Goal: Transaction & Acquisition: Purchase product/service

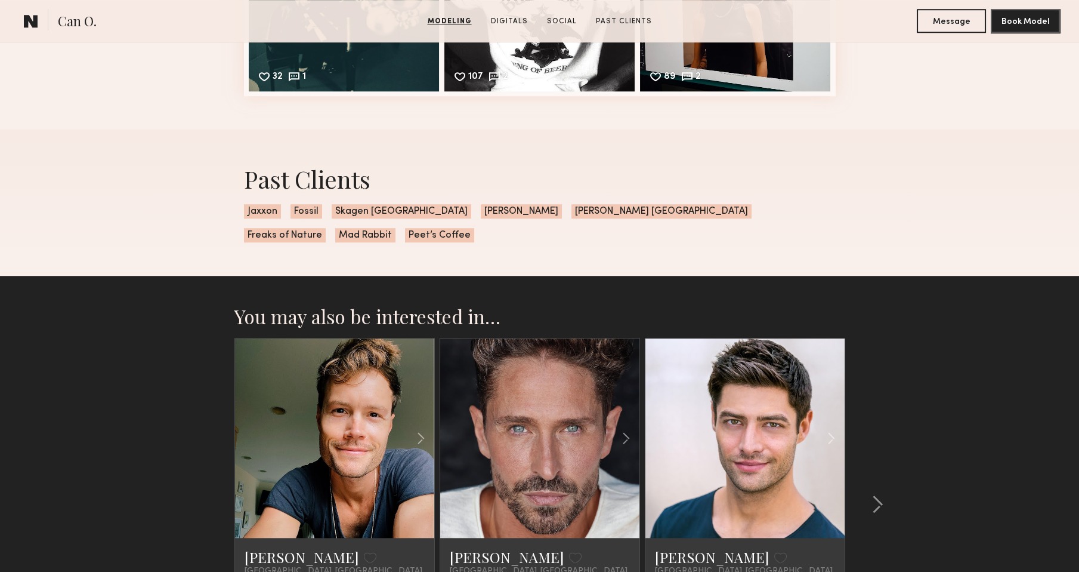
scroll to position [2101, 0]
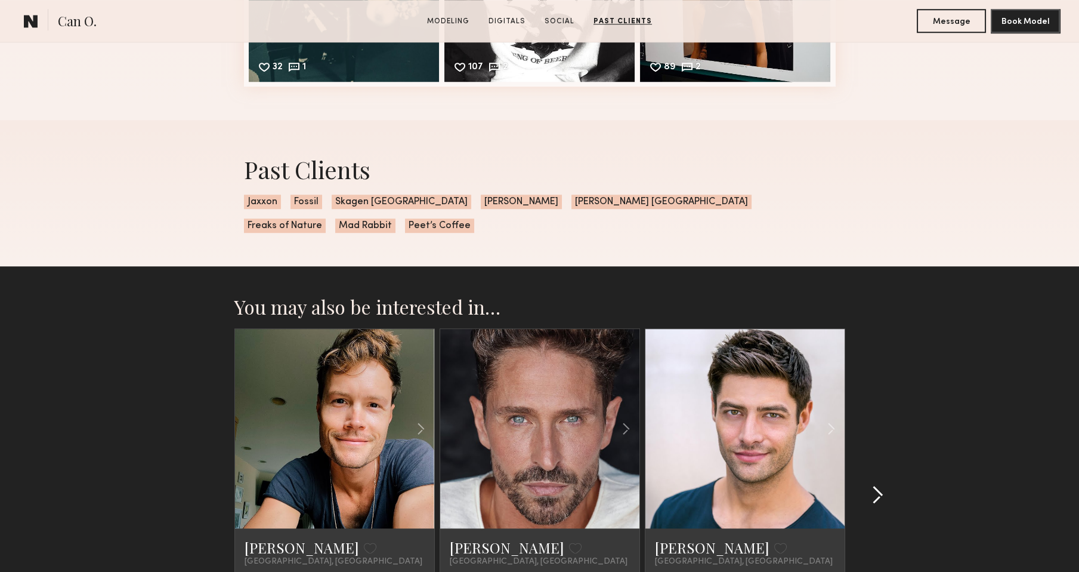
click at [879, 485] on common-icon at bounding box center [878, 494] width 12 height 19
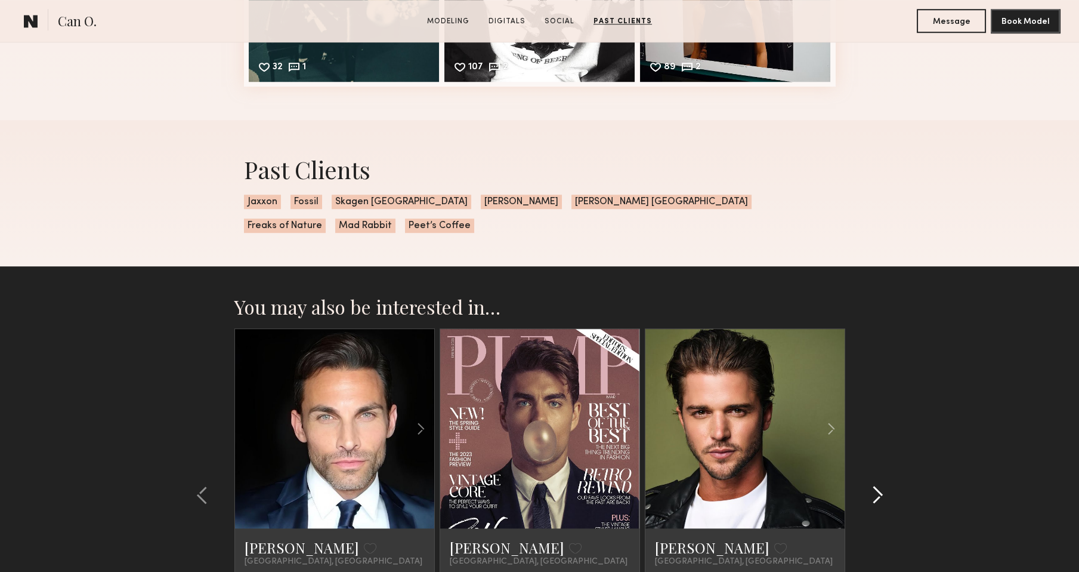
click at [878, 485] on common-icon at bounding box center [878, 494] width 12 height 19
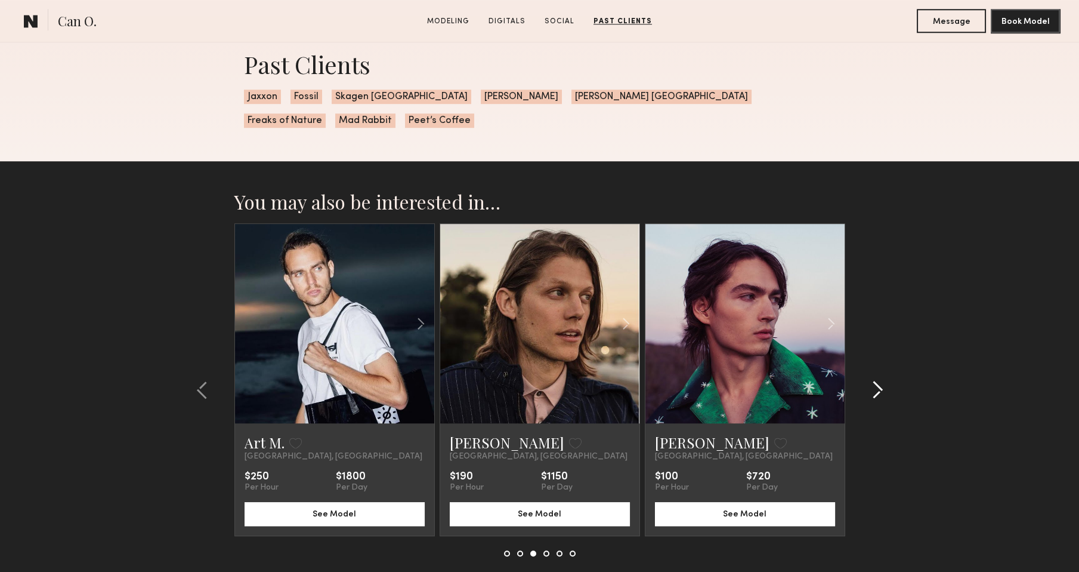
scroll to position [2209, 0]
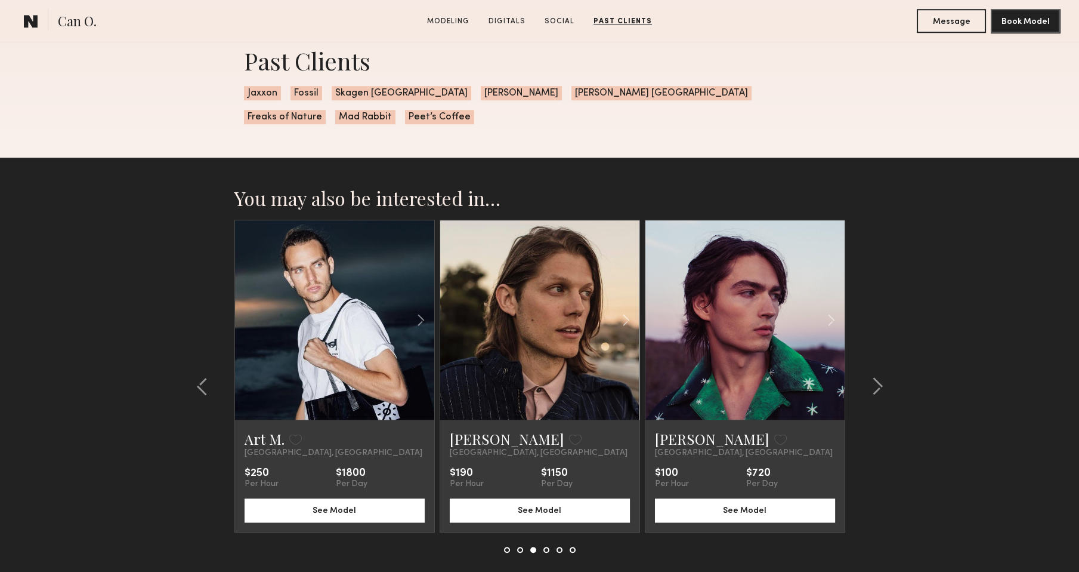
click at [530, 293] on link at bounding box center [540, 319] width 68 height 199
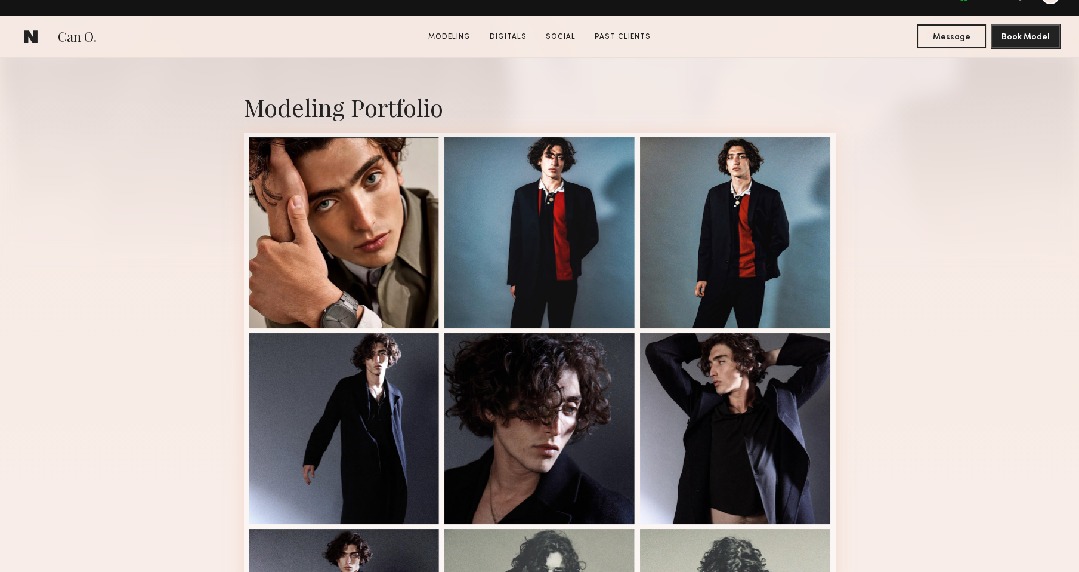
scroll to position [0, 0]
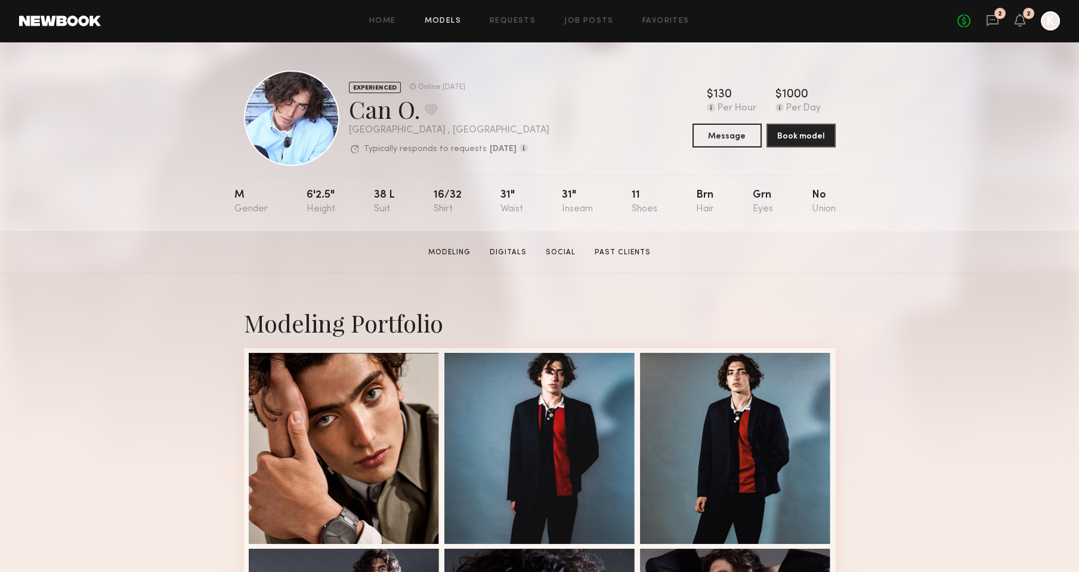
click at [446, 17] on link "Models" at bounding box center [443, 21] width 36 height 8
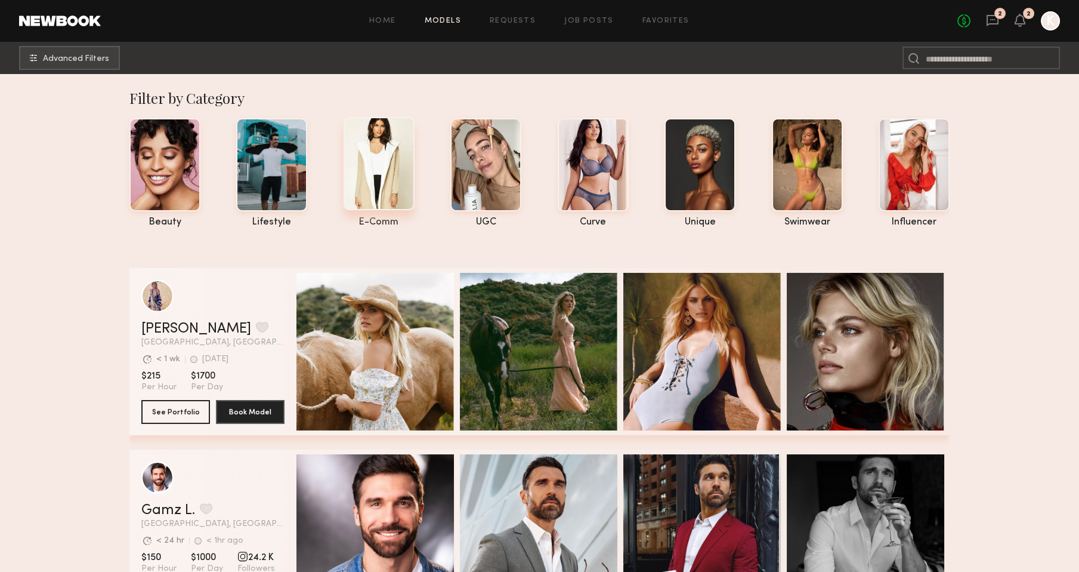
click at [373, 175] on div at bounding box center [379, 163] width 71 height 93
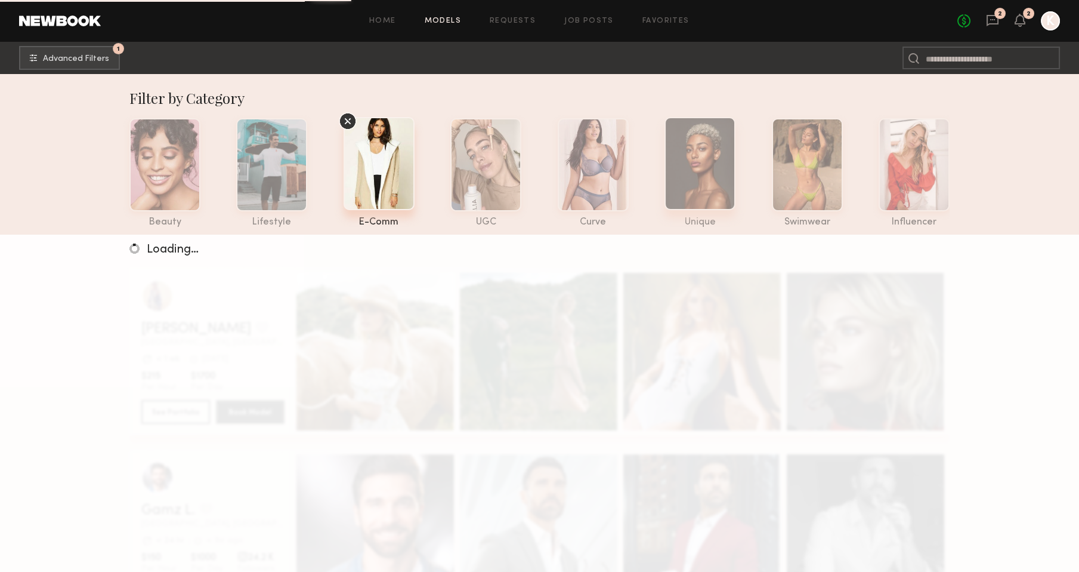
click at [706, 183] on div at bounding box center [700, 163] width 71 height 93
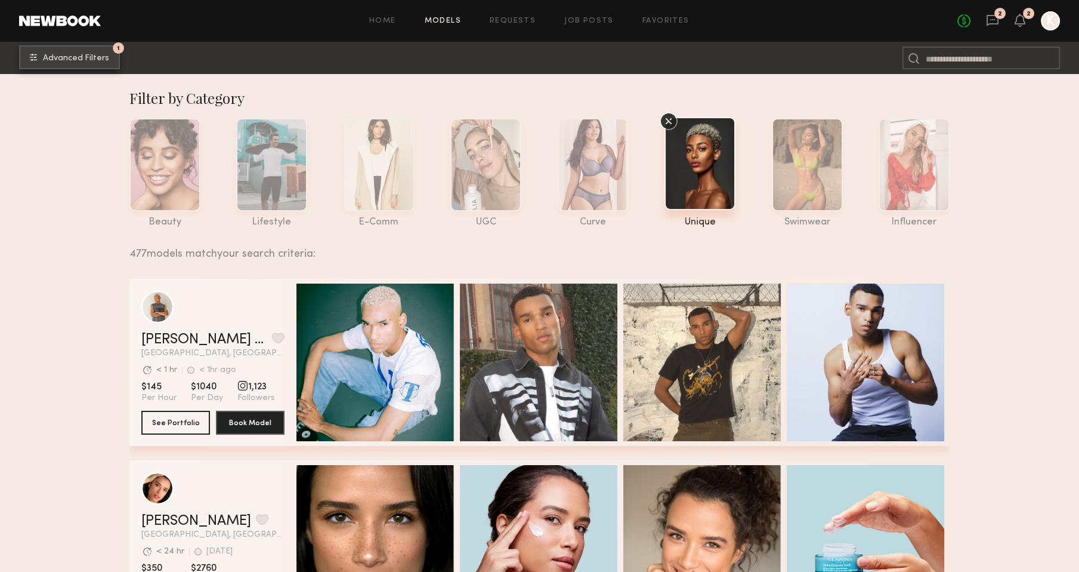
click at [62, 53] on button "1 Advanced Filters" at bounding box center [69, 57] width 101 height 24
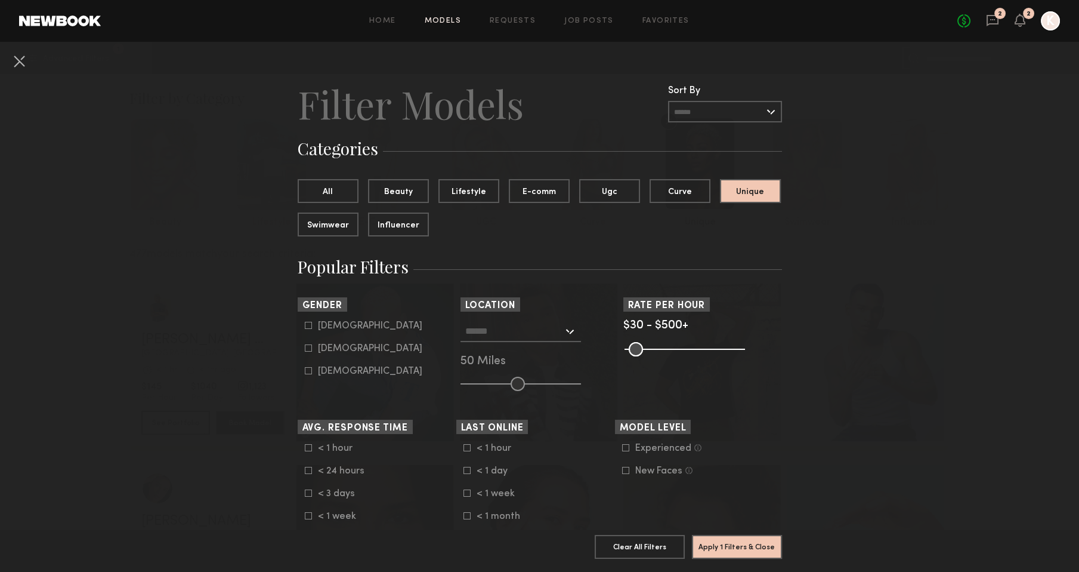
click at [335, 326] on div "Male" at bounding box center [370, 325] width 104 height 7
type input "*"
click at [573, 333] on div at bounding box center [521, 330] width 121 height 21
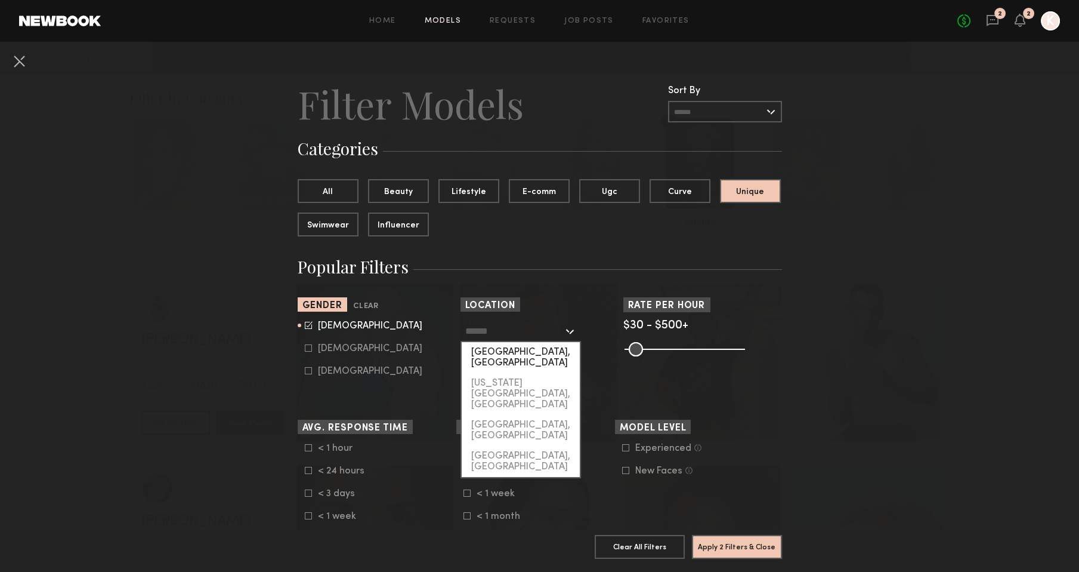
click at [539, 358] on div "[GEOGRAPHIC_DATA], [GEOGRAPHIC_DATA]" at bounding box center [521, 357] width 118 height 31
type input "**********"
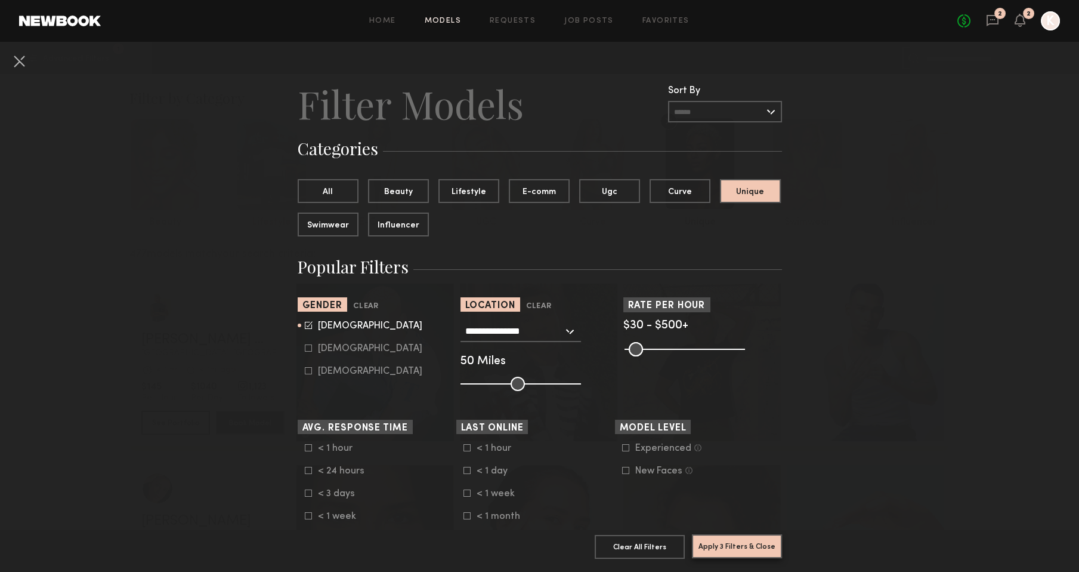
click at [739, 548] on button "Apply 3 Filters & Close" at bounding box center [737, 546] width 90 height 24
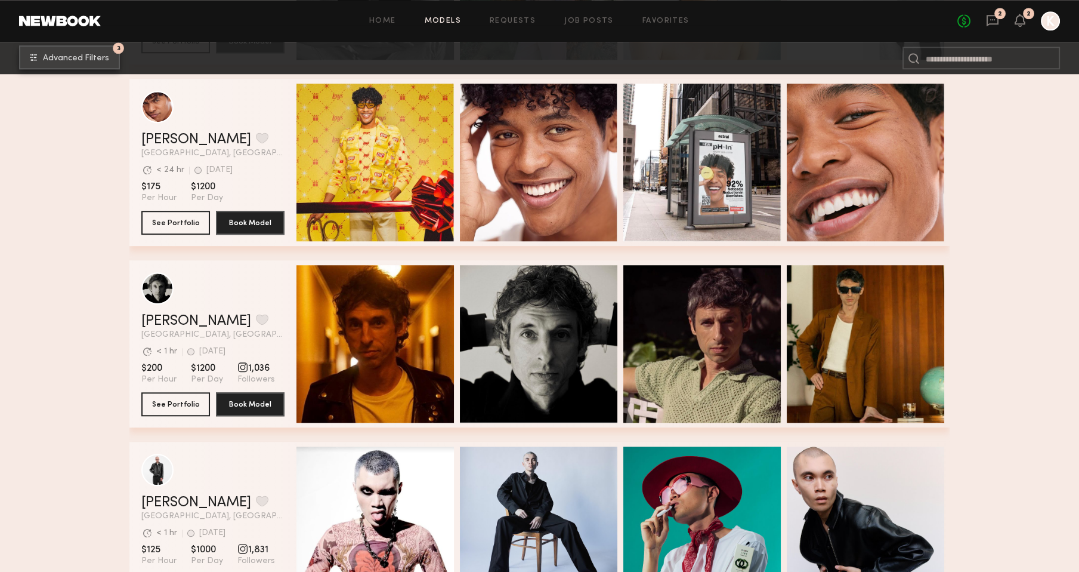
scroll to position [2485, 0]
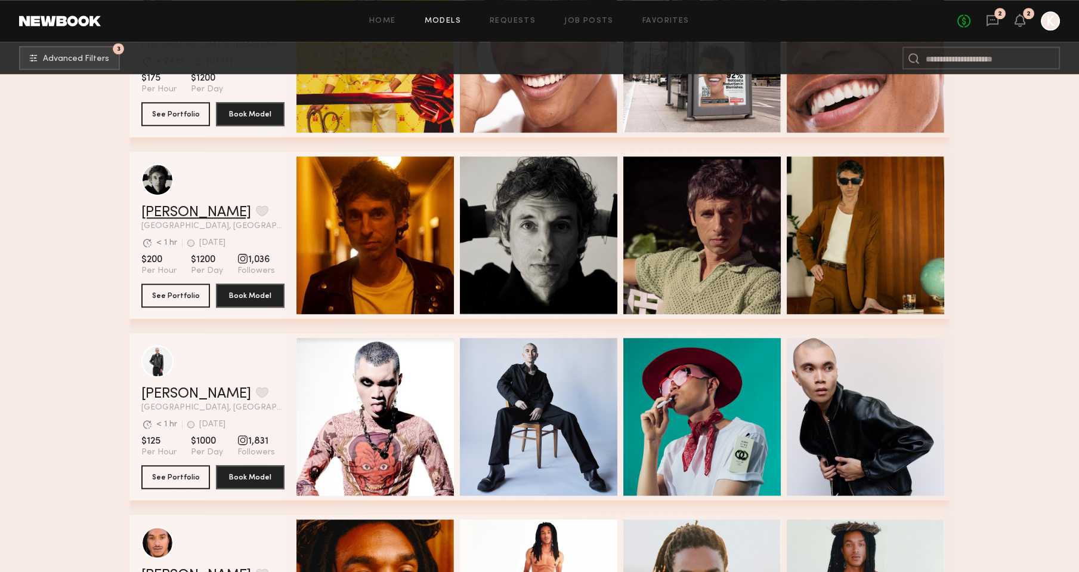
click at [165, 211] on link "Joël G." at bounding box center [196, 212] width 110 height 14
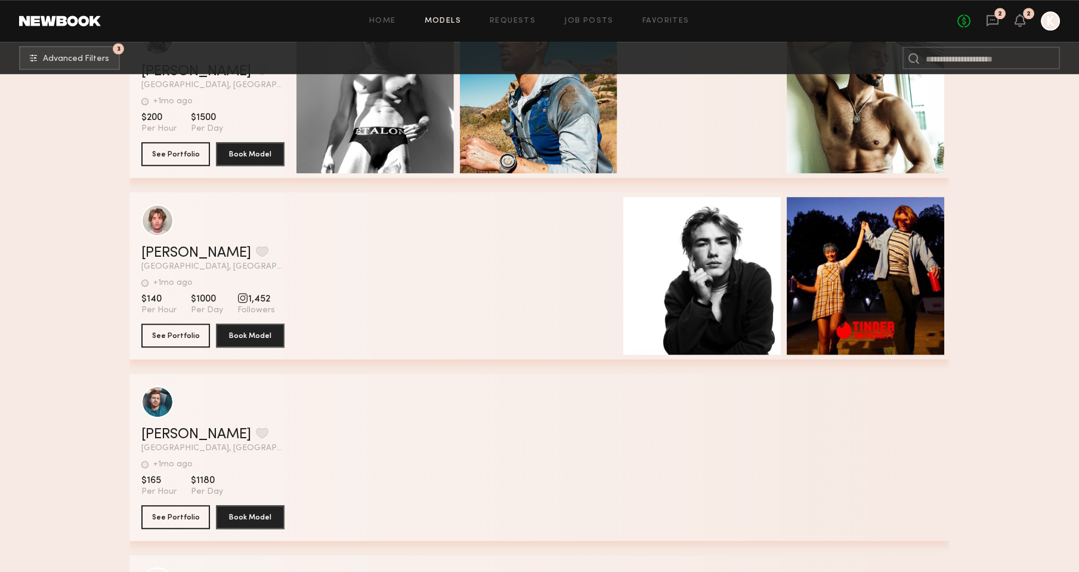
scroll to position [11714, 0]
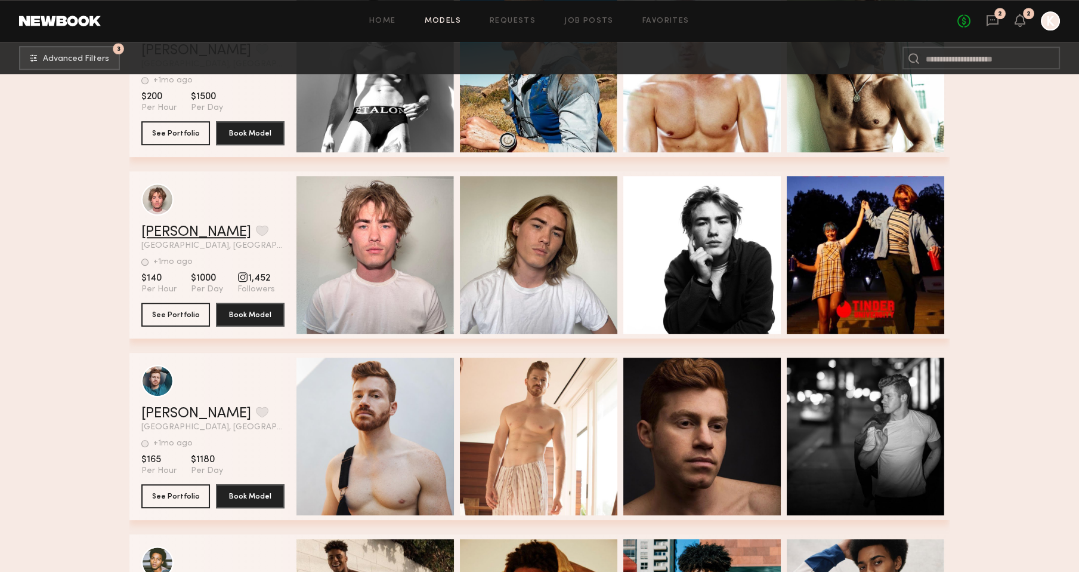
click at [177, 228] on link "Logan B." at bounding box center [196, 232] width 110 height 14
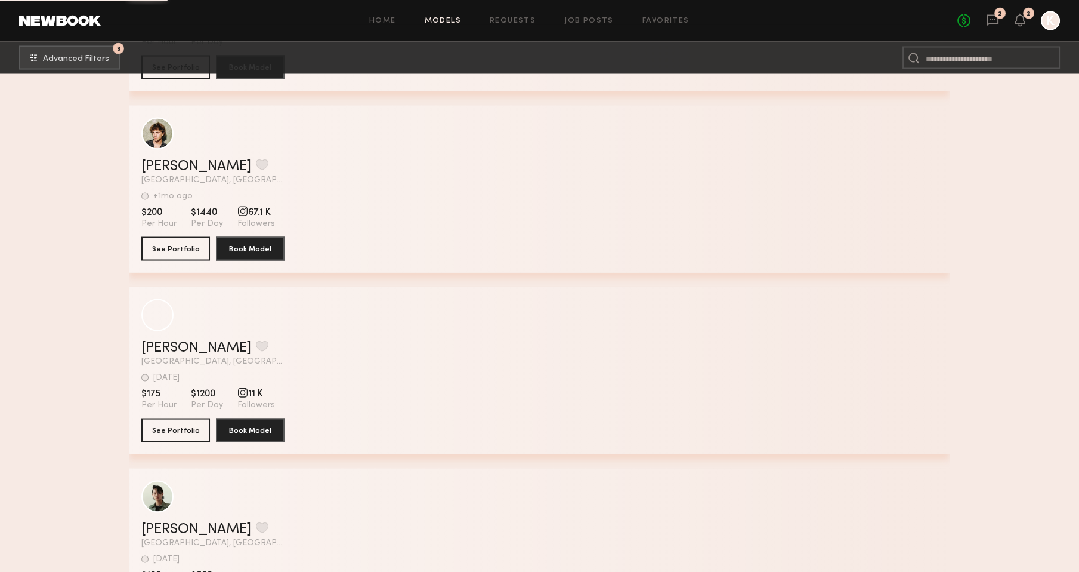
scroll to position [14682, 0]
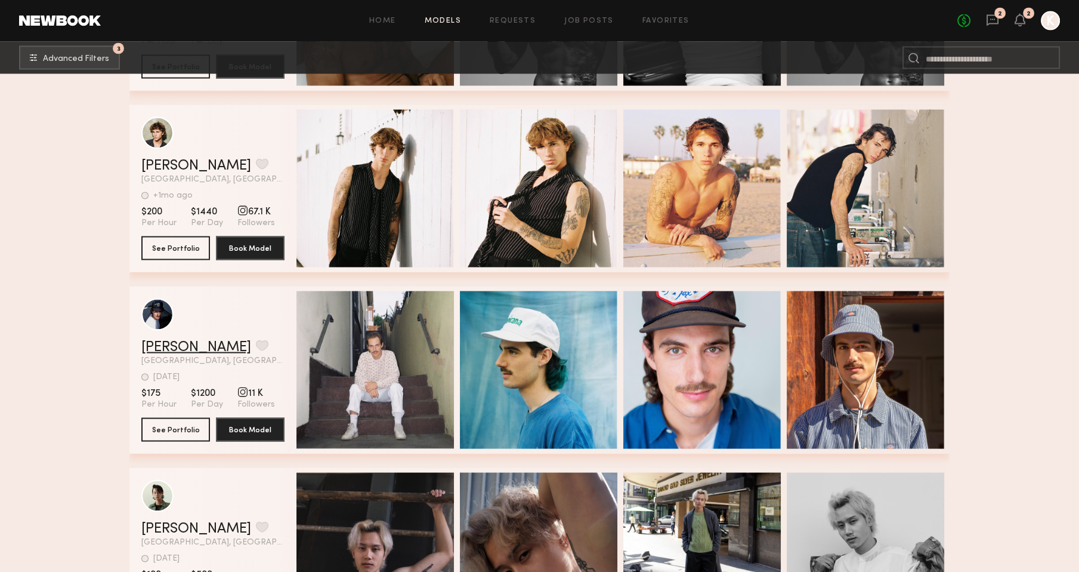
click at [169, 346] on link "[PERSON_NAME]" at bounding box center [196, 347] width 110 height 14
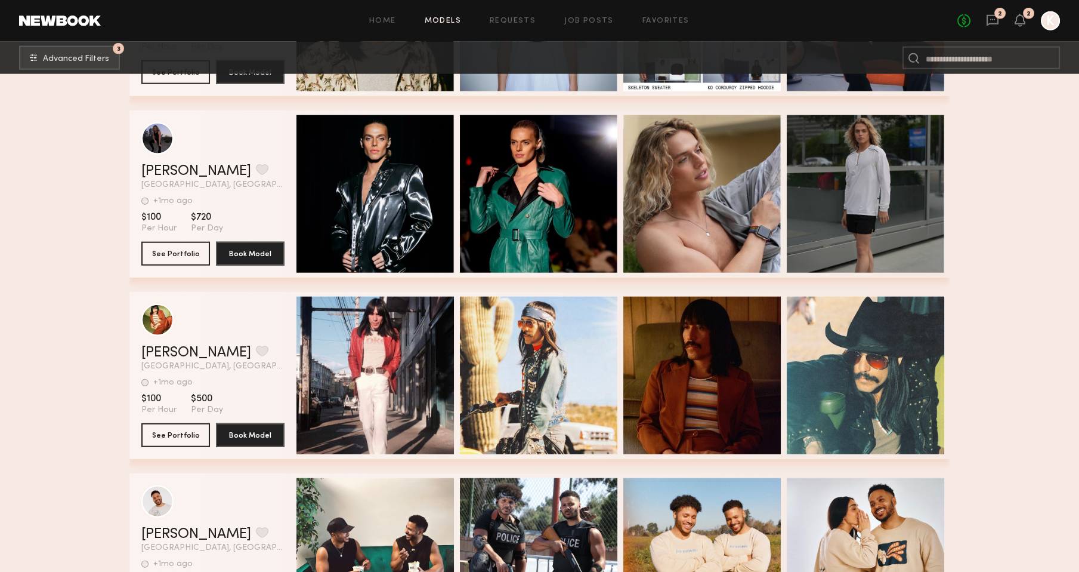
scroll to position [16129, 0]
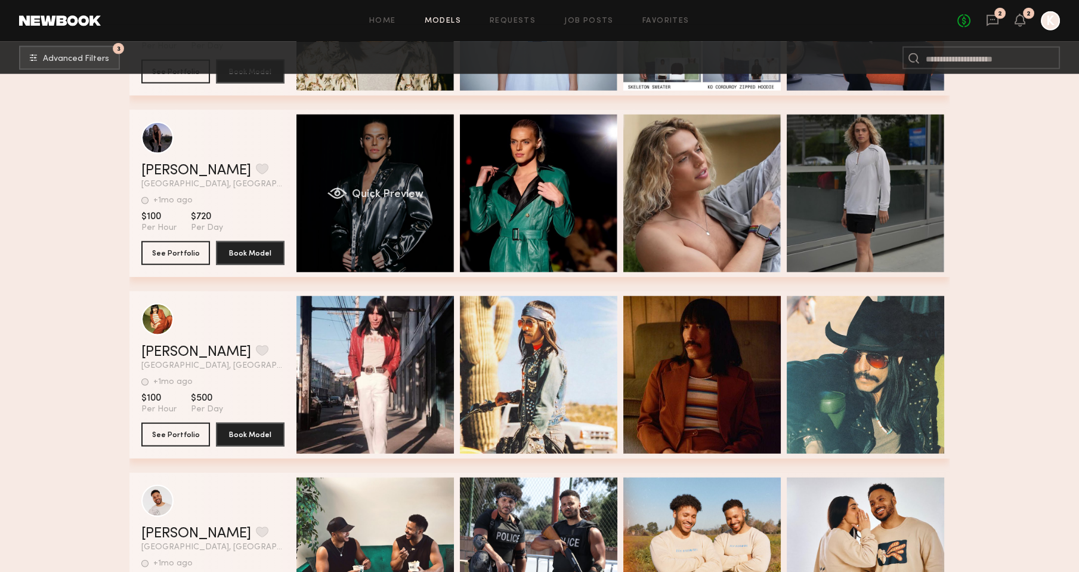
click at [379, 202] on div "Quick Preview" at bounding box center [375, 193] width 157 height 157
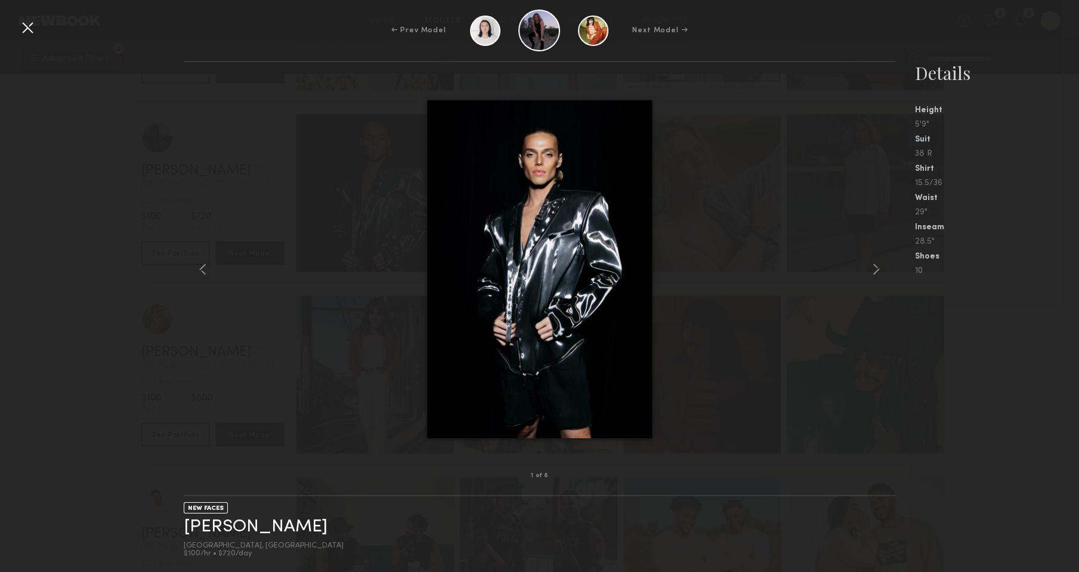
click at [288, 175] on div at bounding box center [540, 268] width 712 height 375
click at [32, 27] on div at bounding box center [27, 27] width 19 height 19
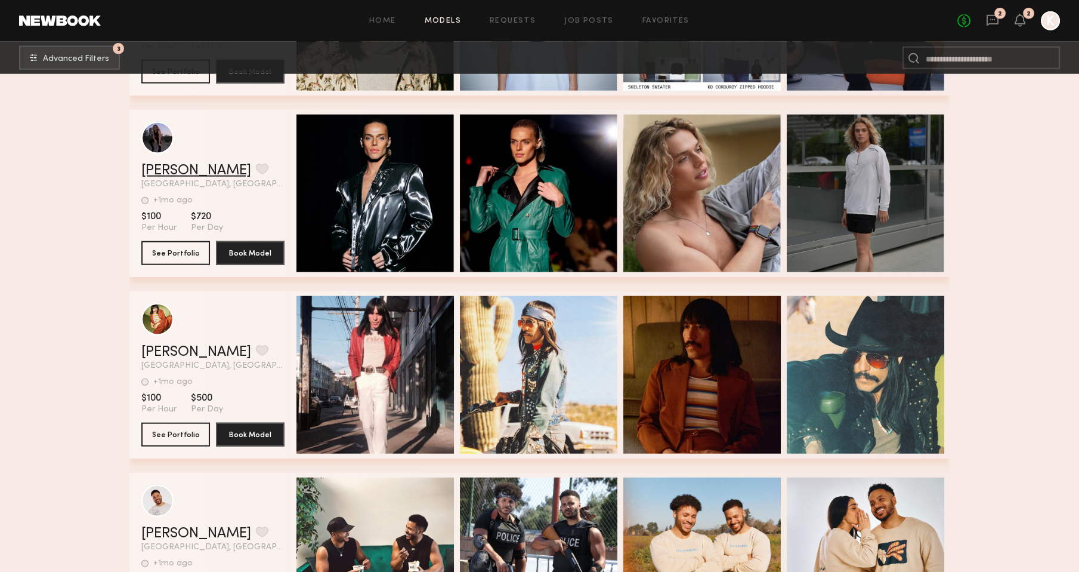
click at [172, 174] on link "Luke S." at bounding box center [196, 170] width 110 height 14
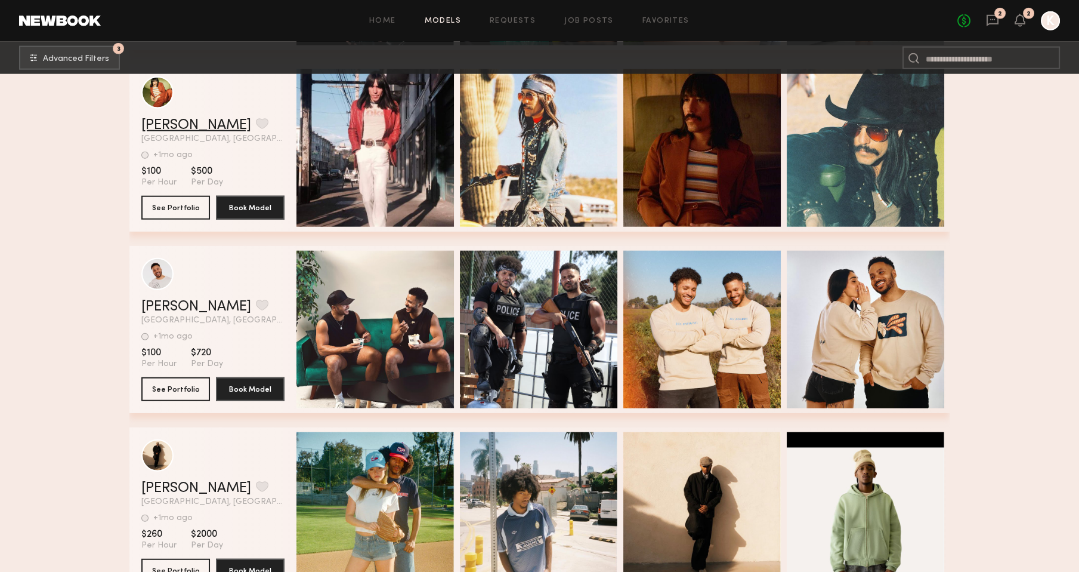
click at [233, 121] on link "Michael Anthony C." at bounding box center [196, 125] width 110 height 14
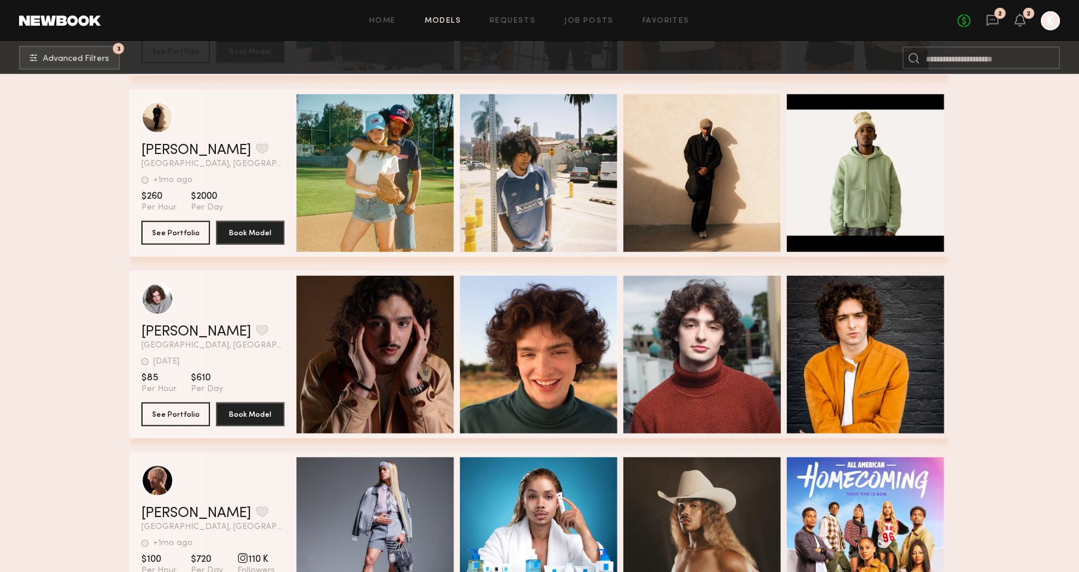
scroll to position [16735, 0]
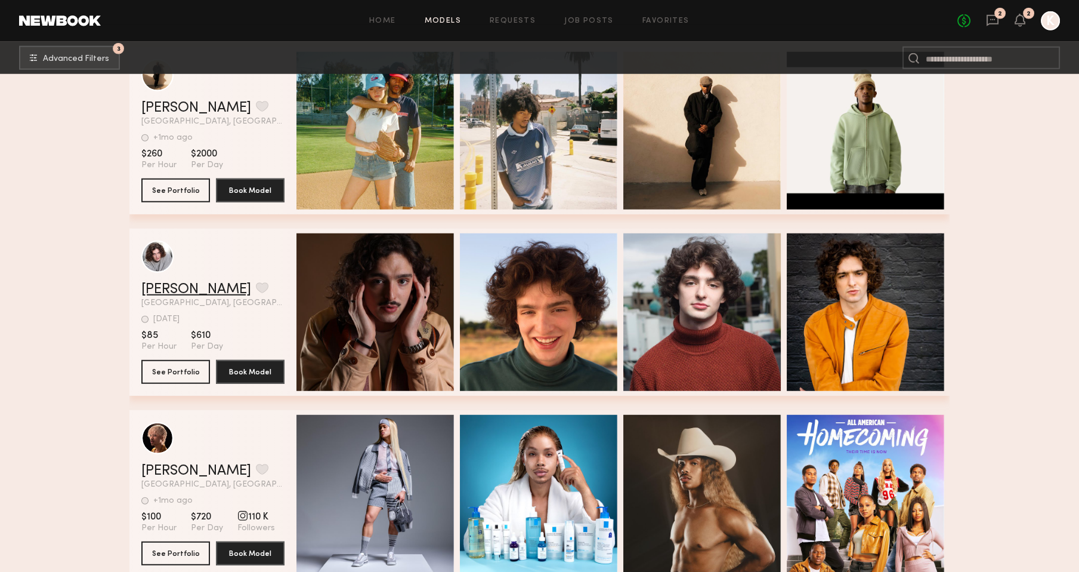
click at [196, 289] on link "Mitchell H." at bounding box center [196, 289] width 110 height 14
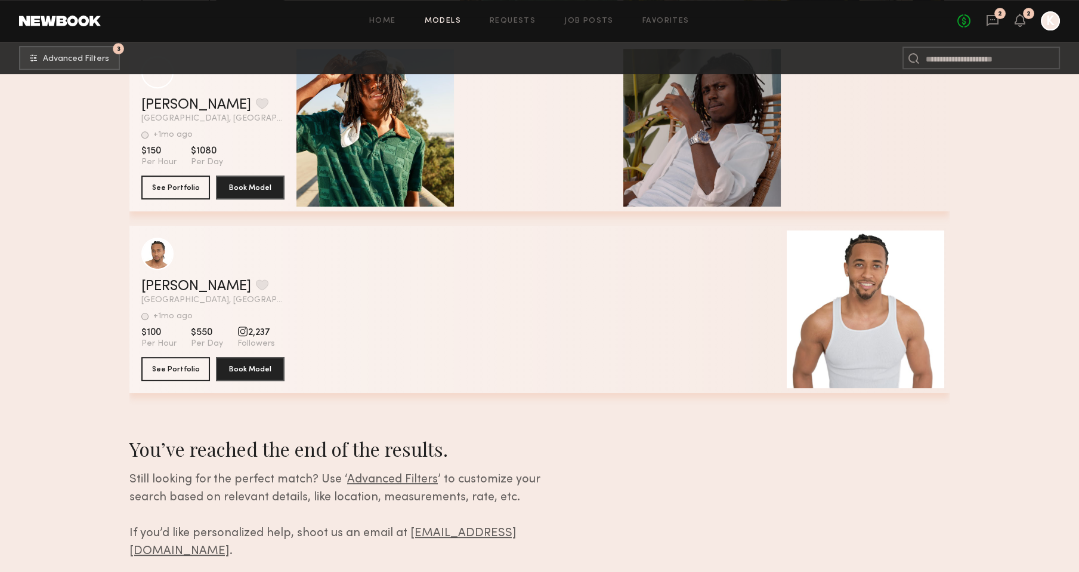
scroll to position [20570, 0]
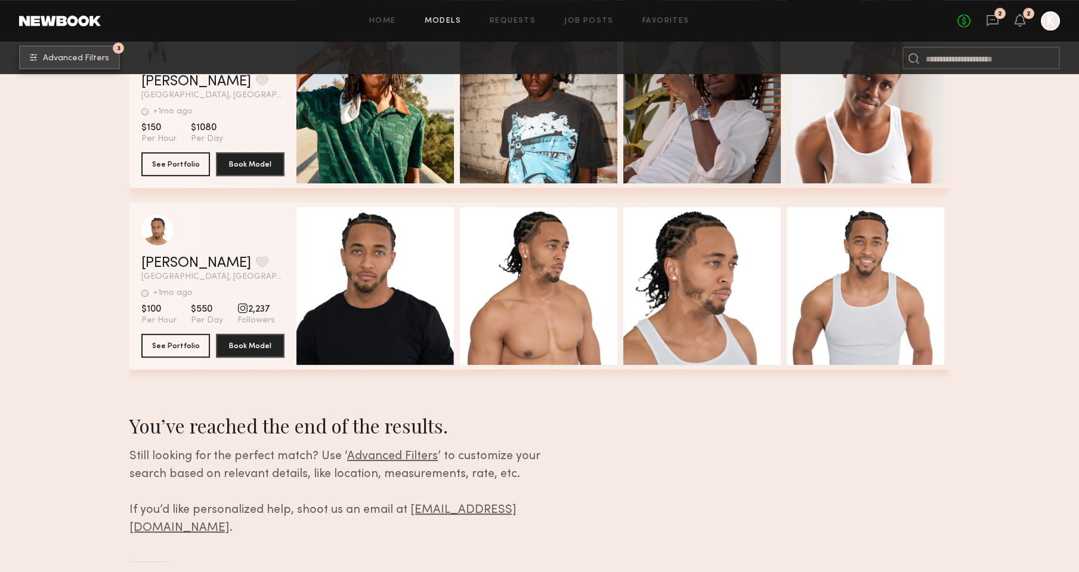
click at [73, 60] on span "Advanced Filters" at bounding box center [76, 58] width 66 height 8
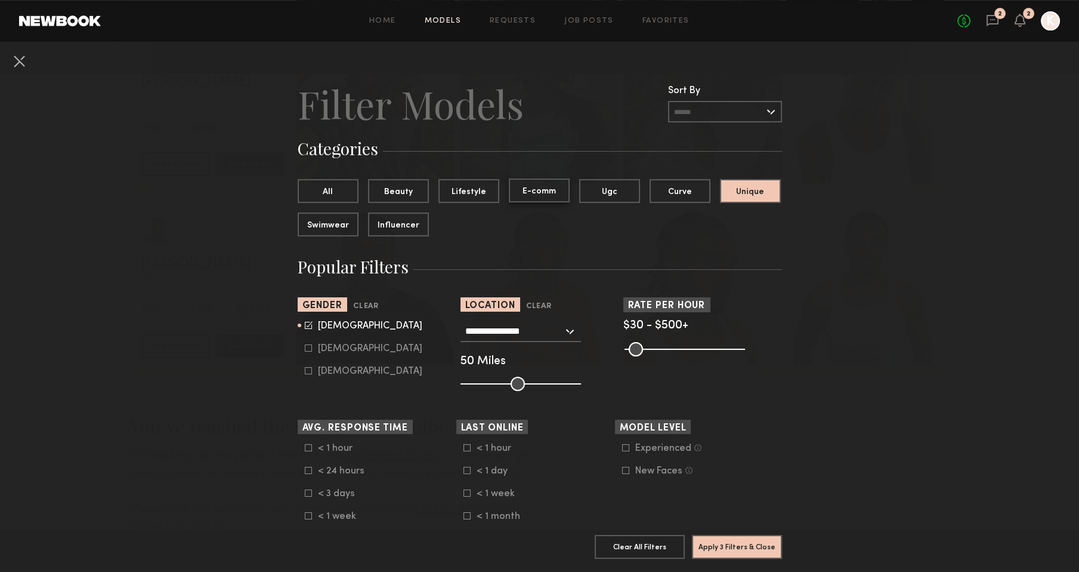
click at [541, 196] on button "E-comm" at bounding box center [539, 190] width 61 height 24
click at [407, 223] on button "Influencer" at bounding box center [398, 224] width 61 height 24
click at [715, 543] on button "Apply 3 Filters & Close" at bounding box center [737, 546] width 90 height 24
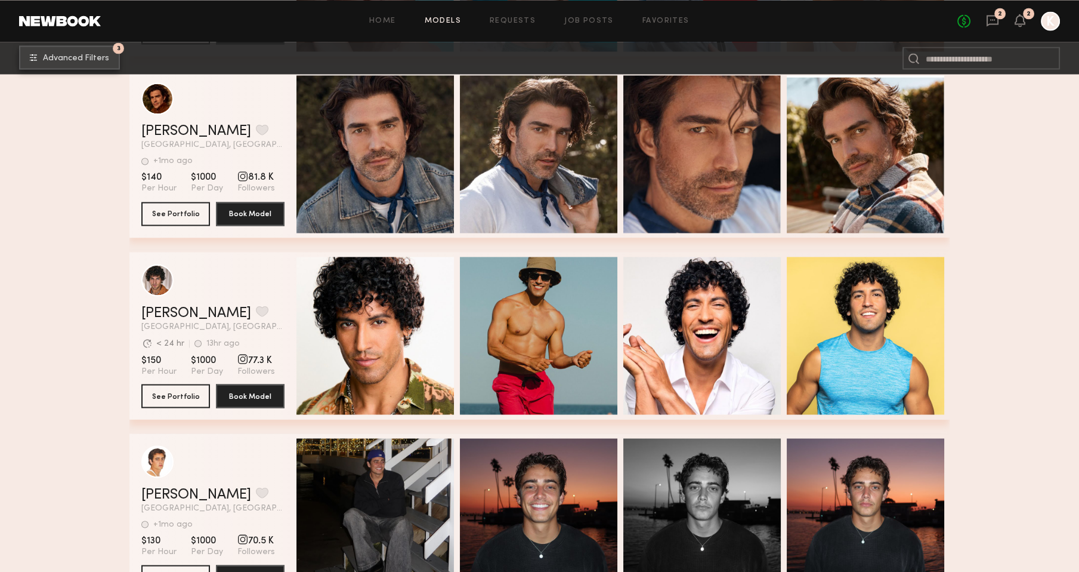
scroll to position [4919, 0]
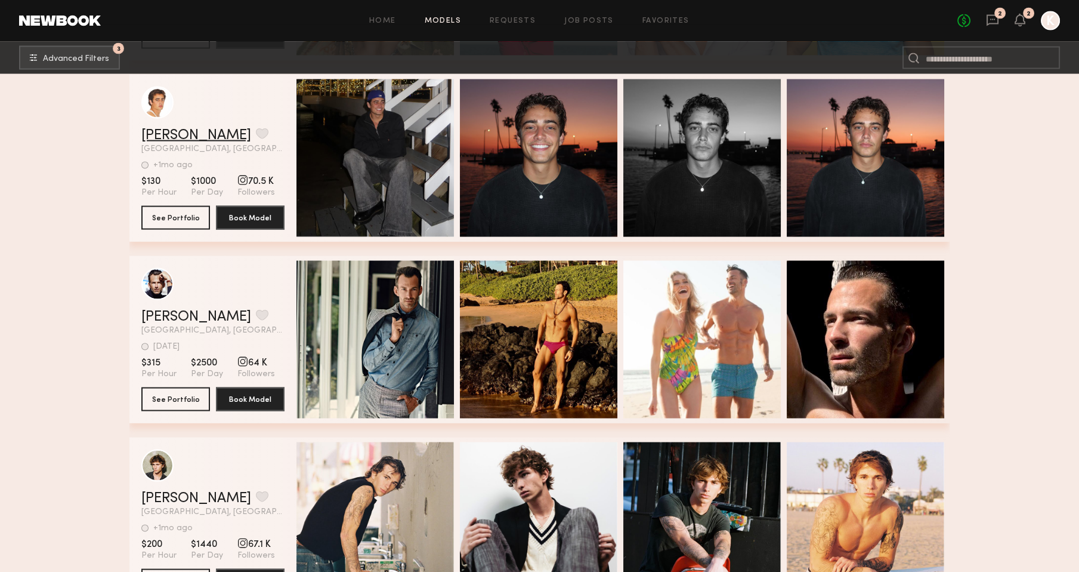
click at [173, 129] on link "Bobby B." at bounding box center [196, 135] width 110 height 14
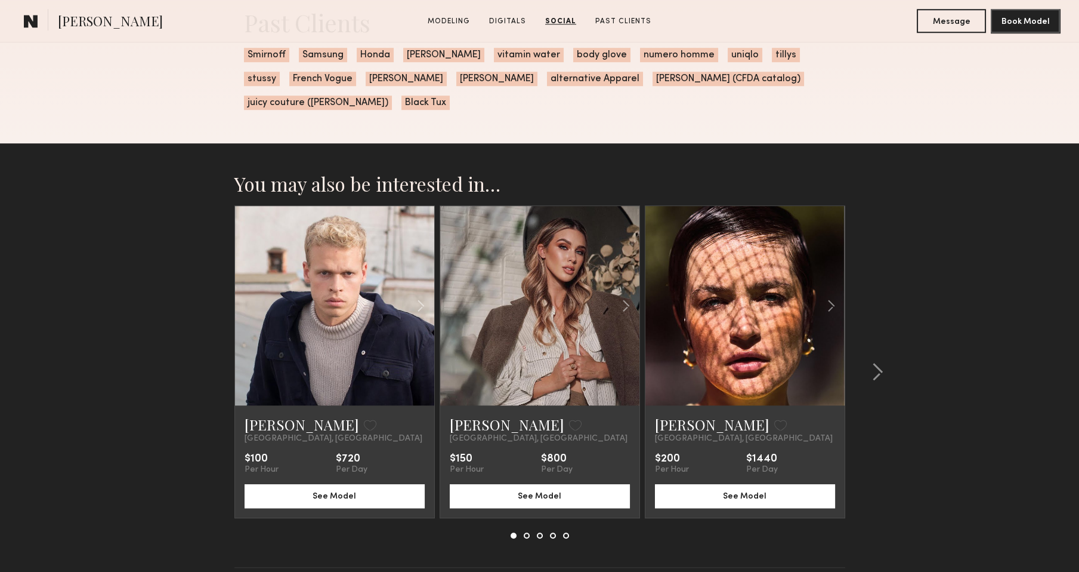
scroll to position [2334, 0]
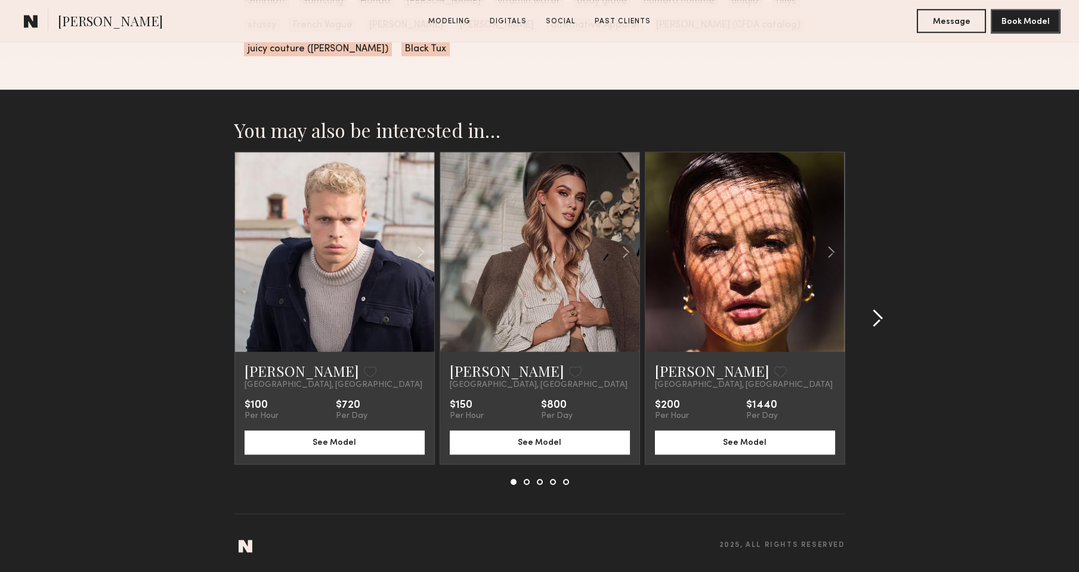
click at [878, 320] on common-icon at bounding box center [878, 317] width 12 height 19
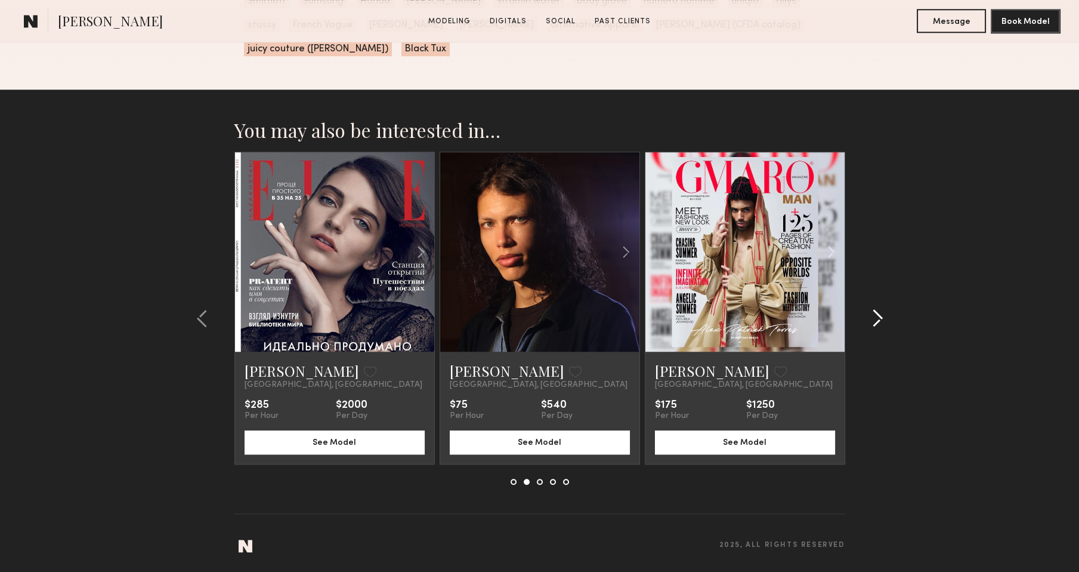
click at [876, 321] on common-icon at bounding box center [878, 317] width 12 height 19
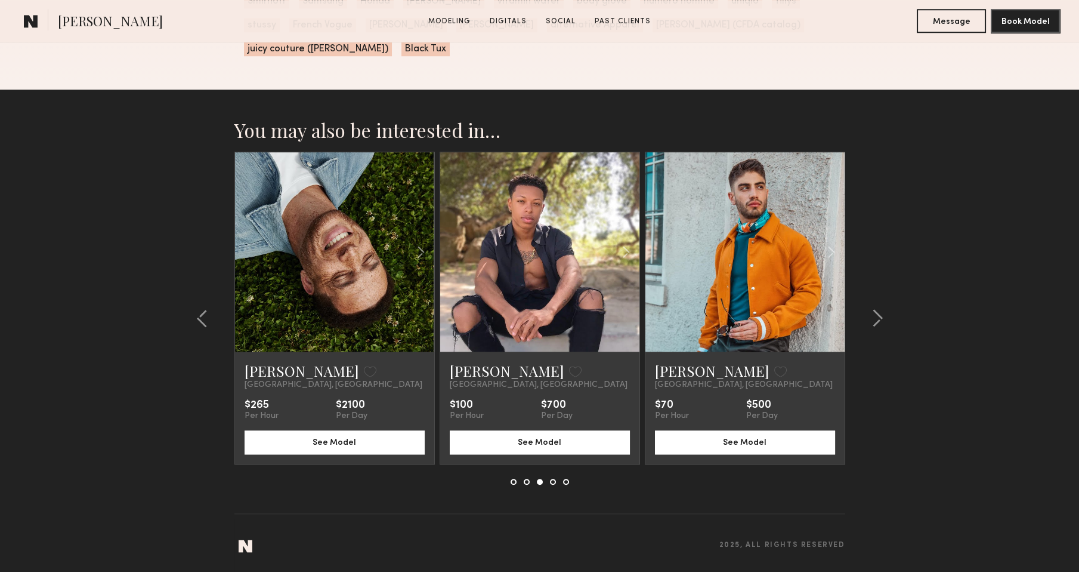
click at [353, 283] on link at bounding box center [335, 251] width 68 height 199
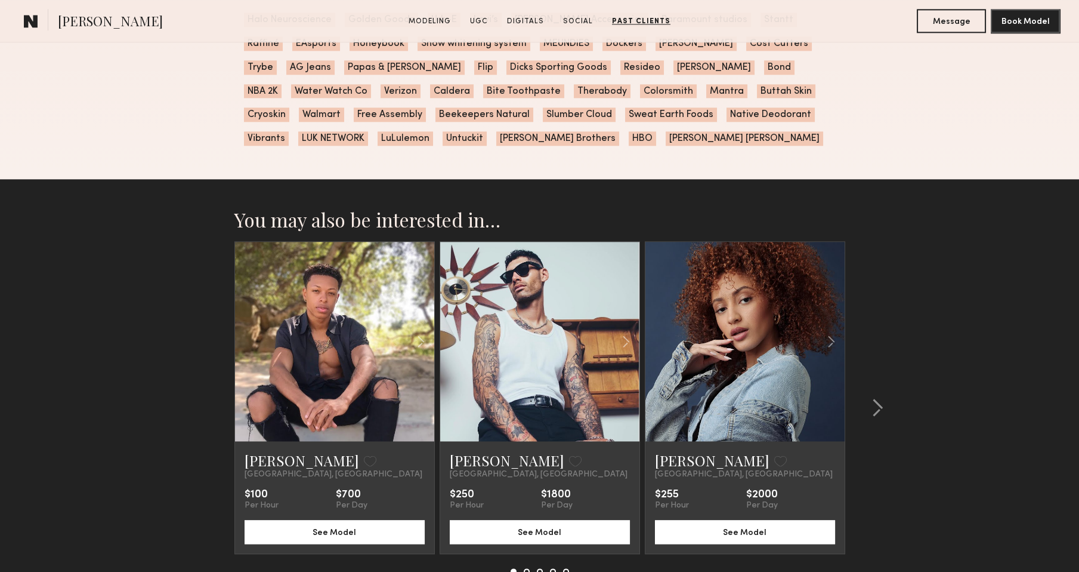
scroll to position [3337, 0]
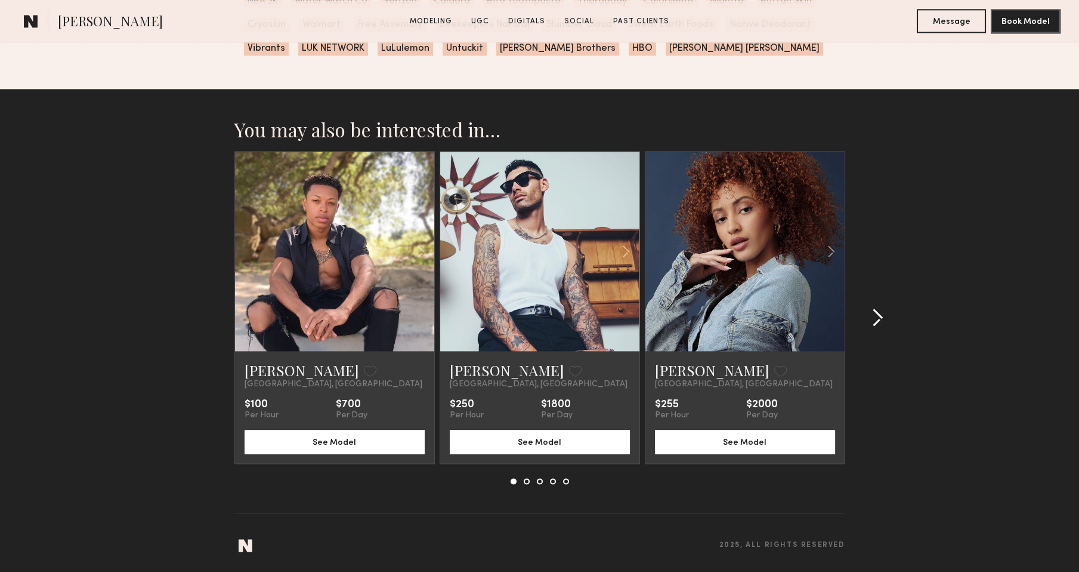
click at [880, 316] on common-icon at bounding box center [878, 317] width 12 height 19
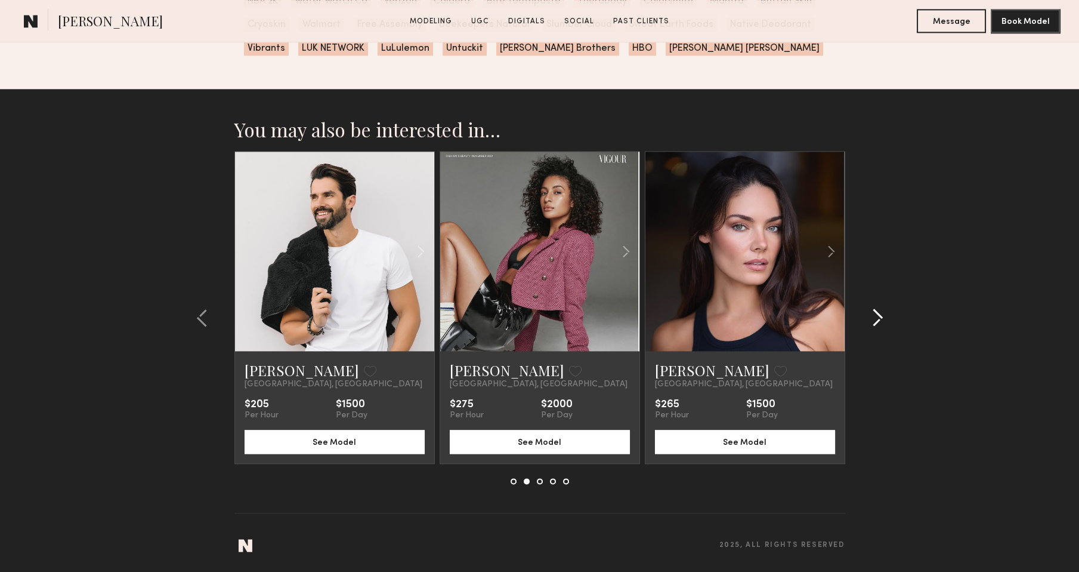
click at [880, 316] on common-icon at bounding box center [878, 317] width 12 height 19
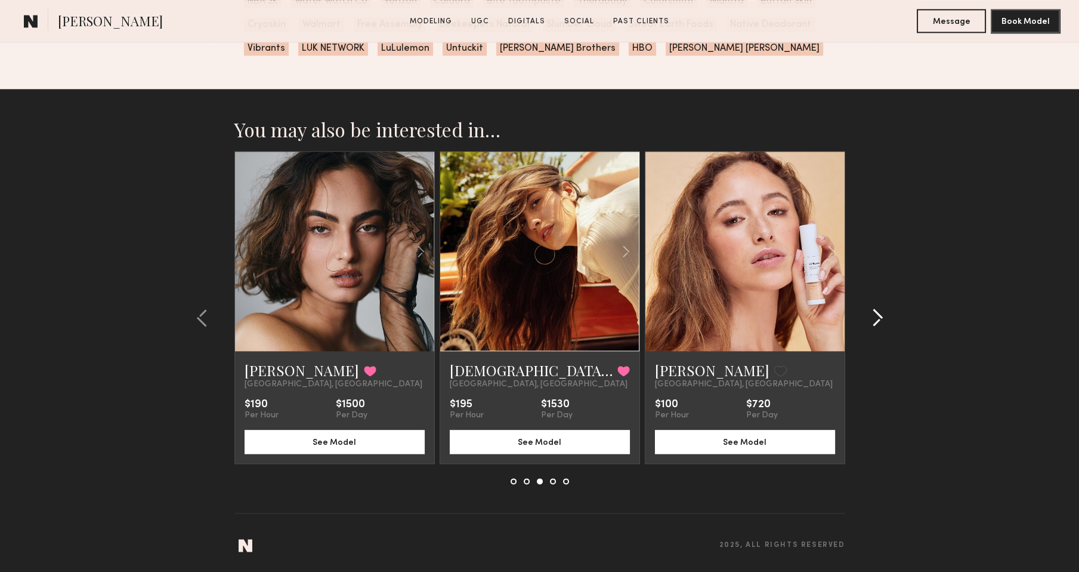
click at [880, 316] on common-icon at bounding box center [878, 317] width 12 height 19
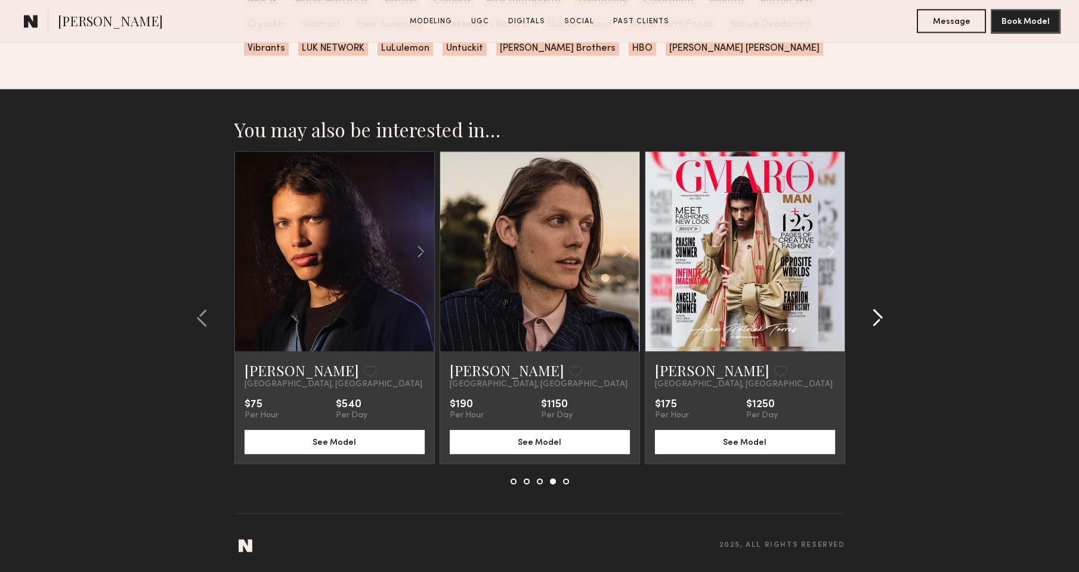
click at [880, 316] on common-icon at bounding box center [878, 317] width 12 height 19
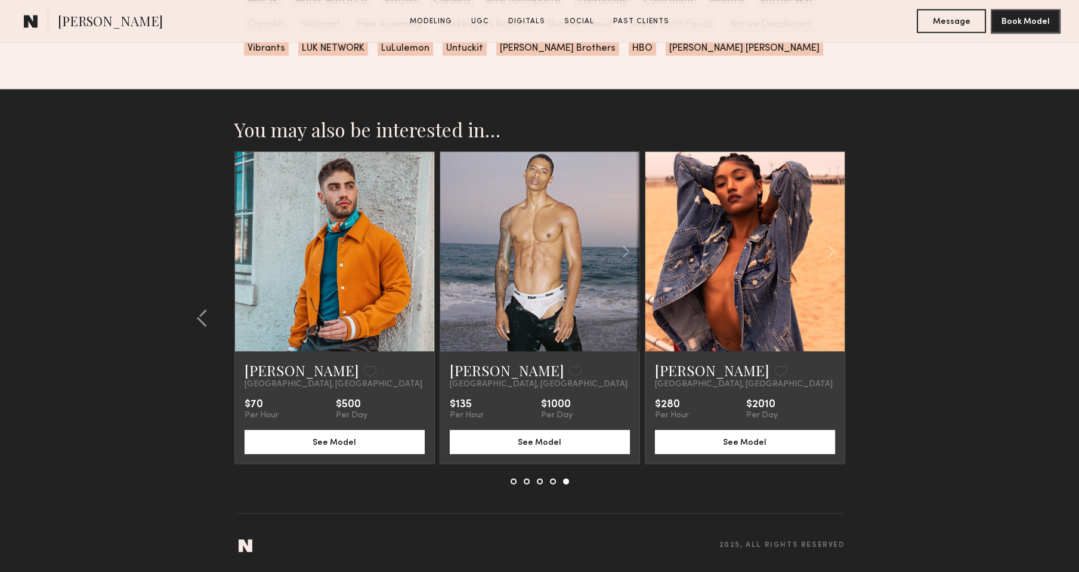
click at [361, 229] on link at bounding box center [335, 251] width 68 height 199
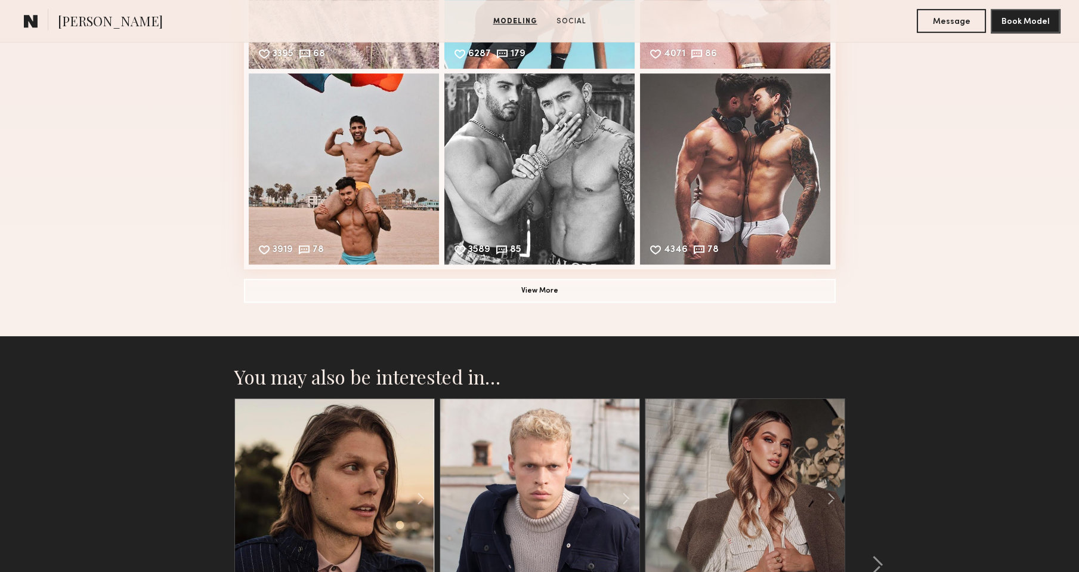
scroll to position [1468, 0]
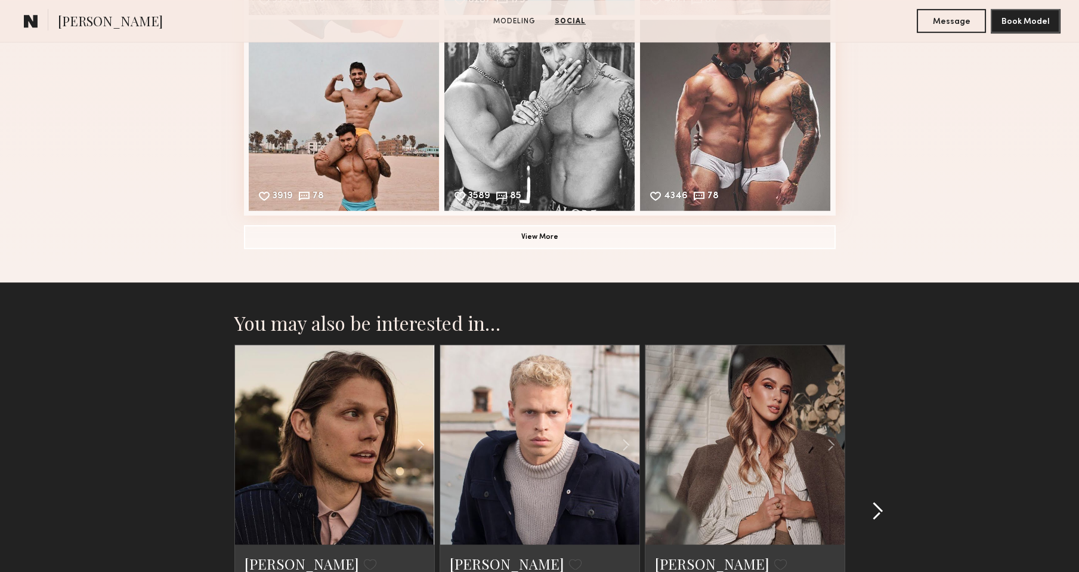
click at [875, 506] on common-icon at bounding box center [878, 510] width 12 height 19
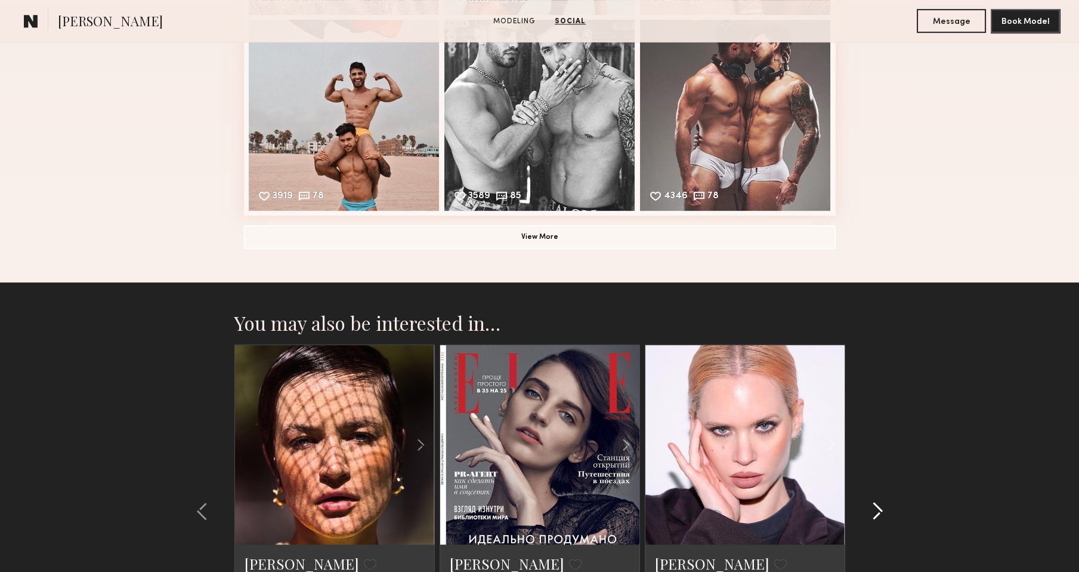
click at [875, 506] on common-icon at bounding box center [878, 510] width 12 height 19
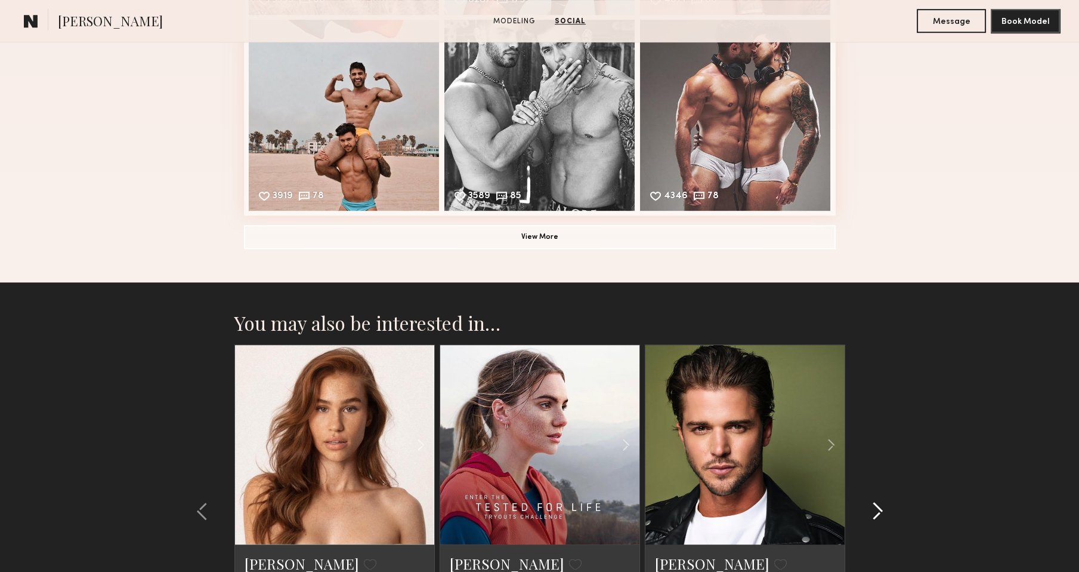
click at [875, 506] on common-icon at bounding box center [878, 510] width 12 height 19
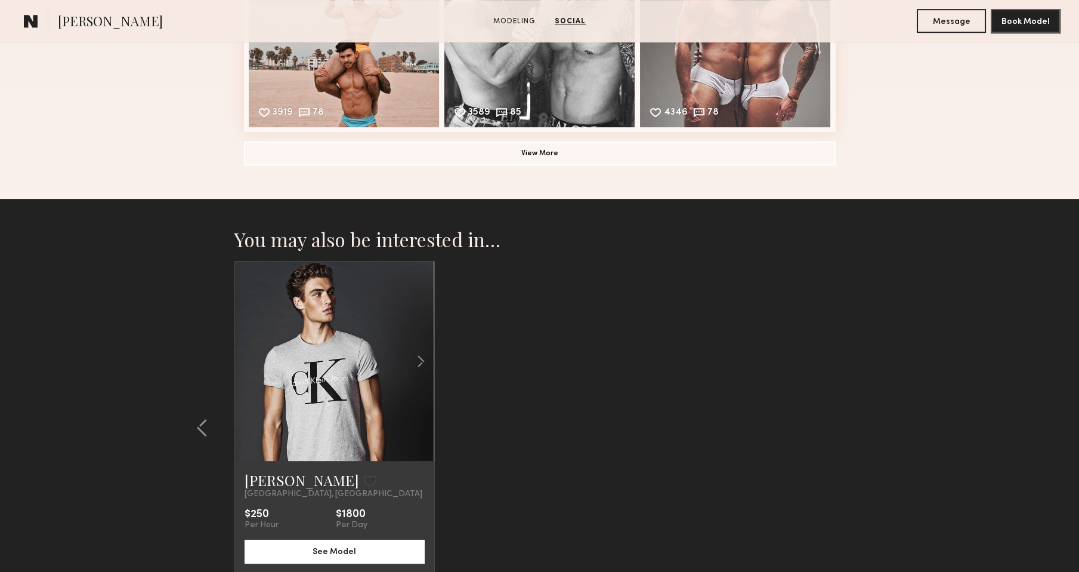
scroll to position [1569, 0]
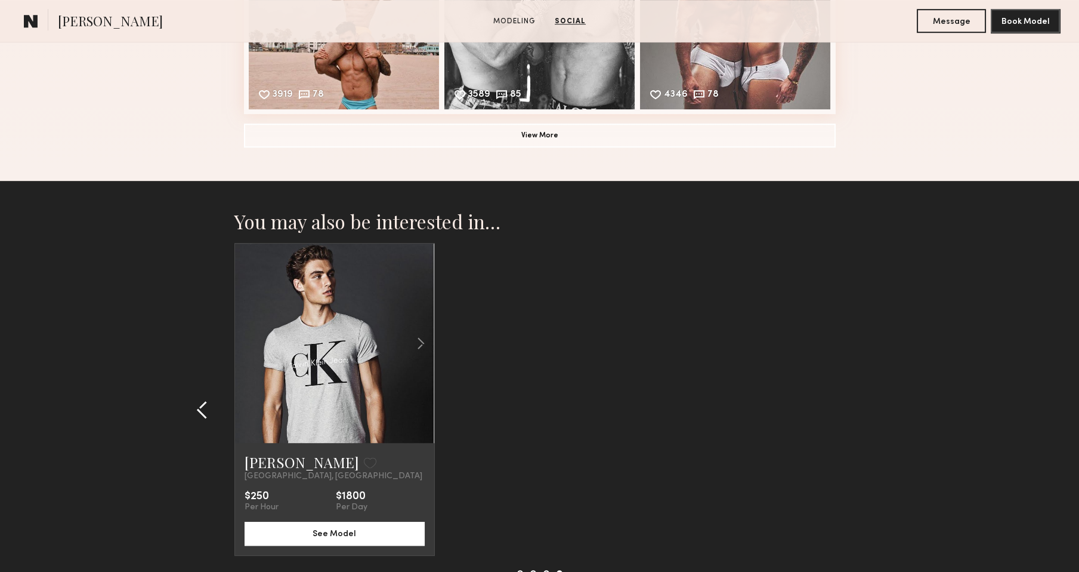
click at [210, 410] on button at bounding box center [205, 409] width 19 height 19
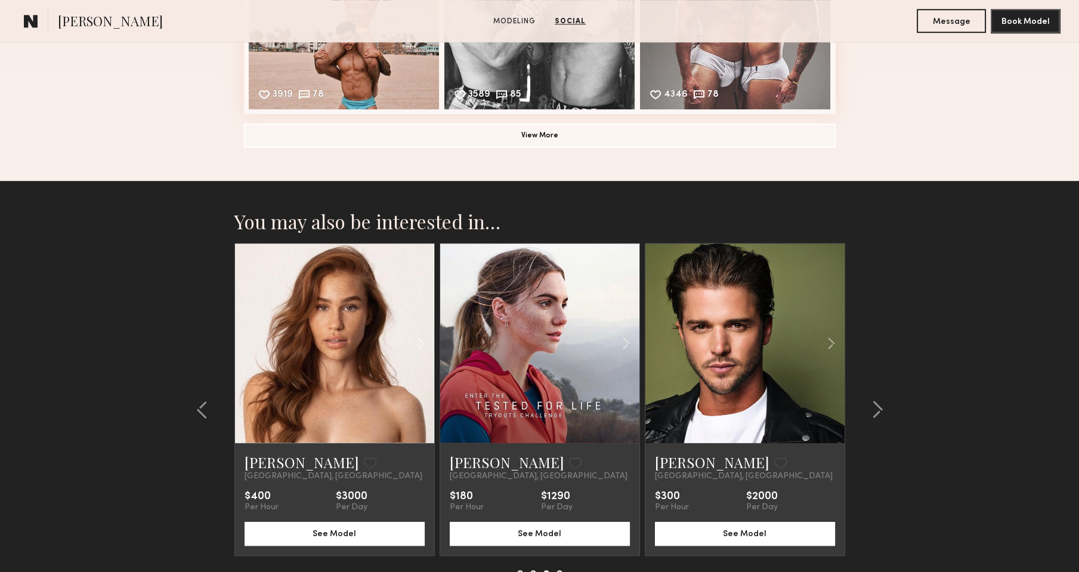
click at [745, 368] on link at bounding box center [745, 342] width 68 height 199
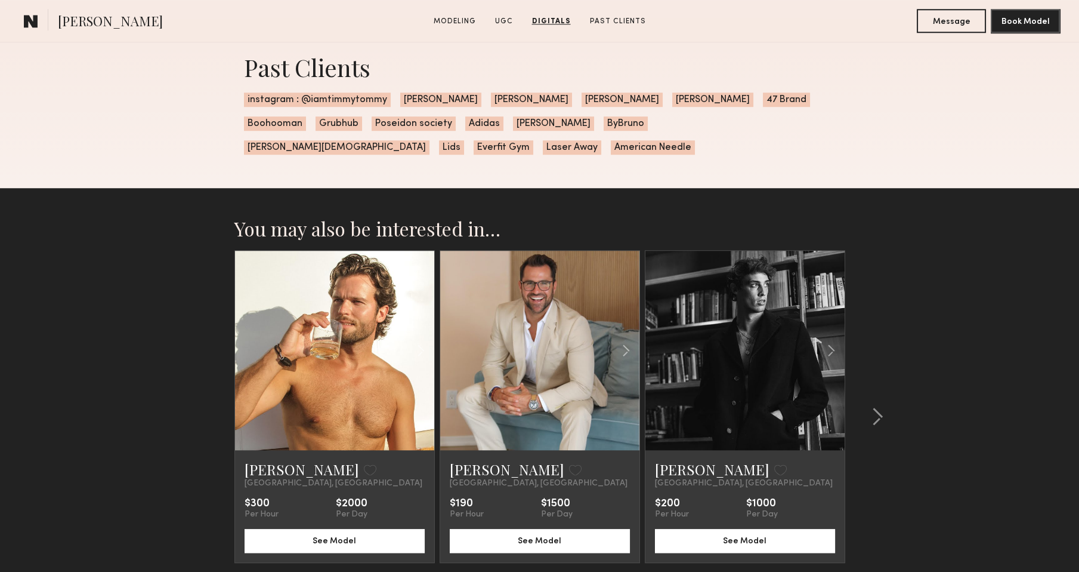
scroll to position [2278, 0]
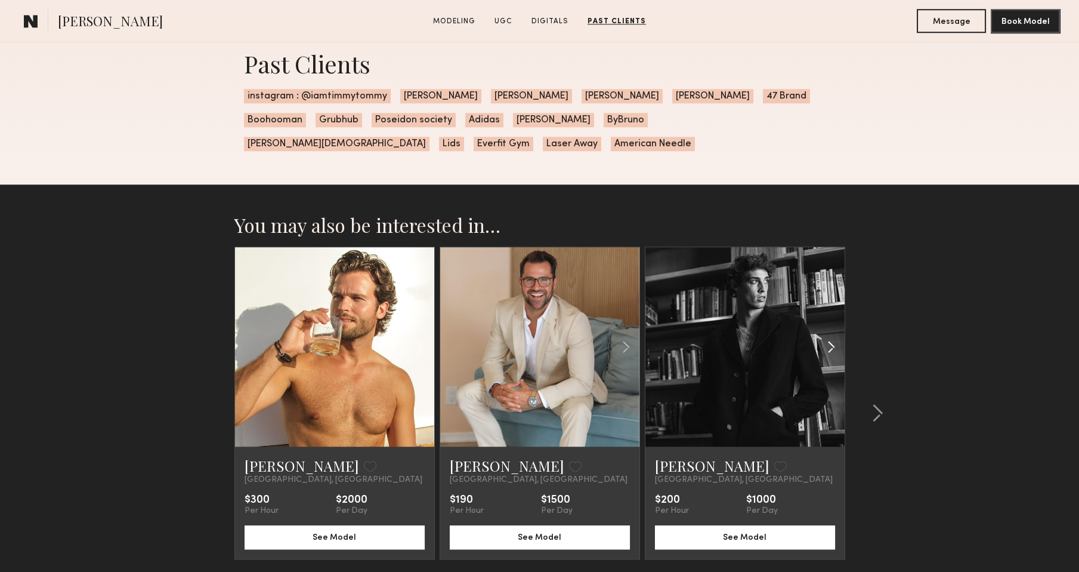
click at [780, 356] on div at bounding box center [812, 346] width 66 height 199
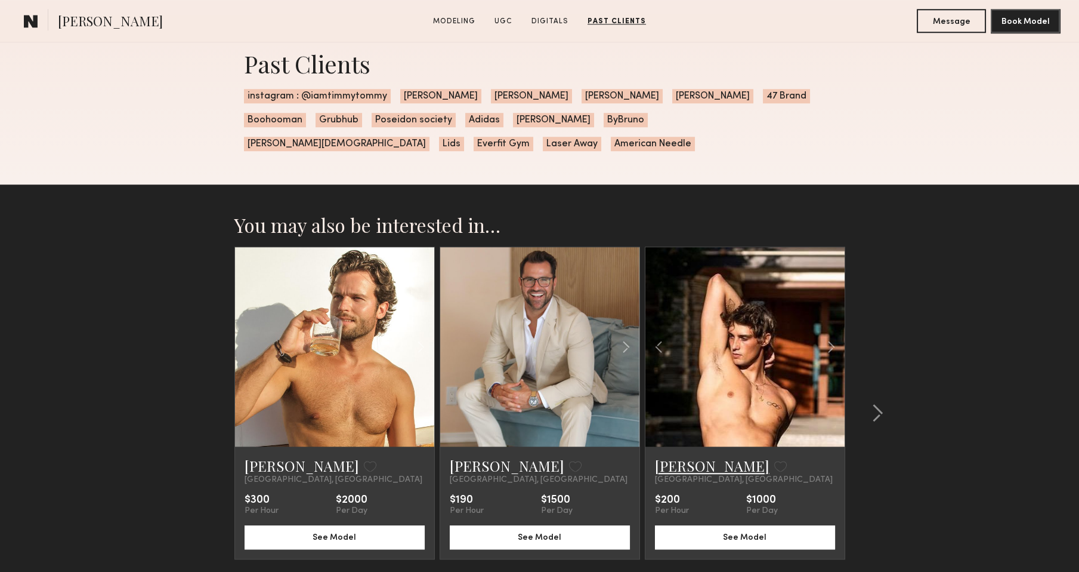
click at [679, 456] on link "[PERSON_NAME]" at bounding box center [712, 465] width 115 height 19
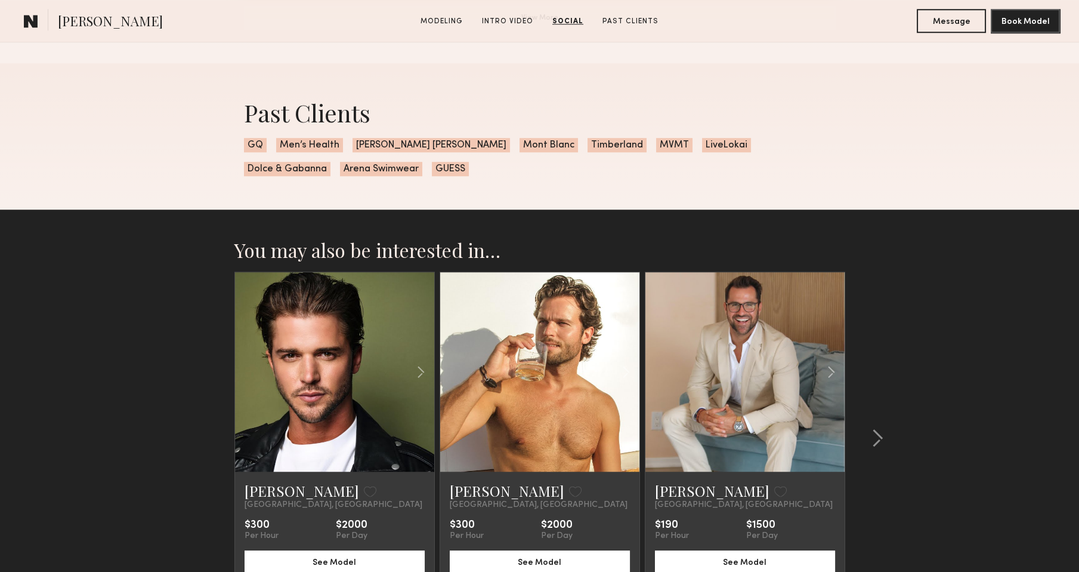
scroll to position [2194, 0]
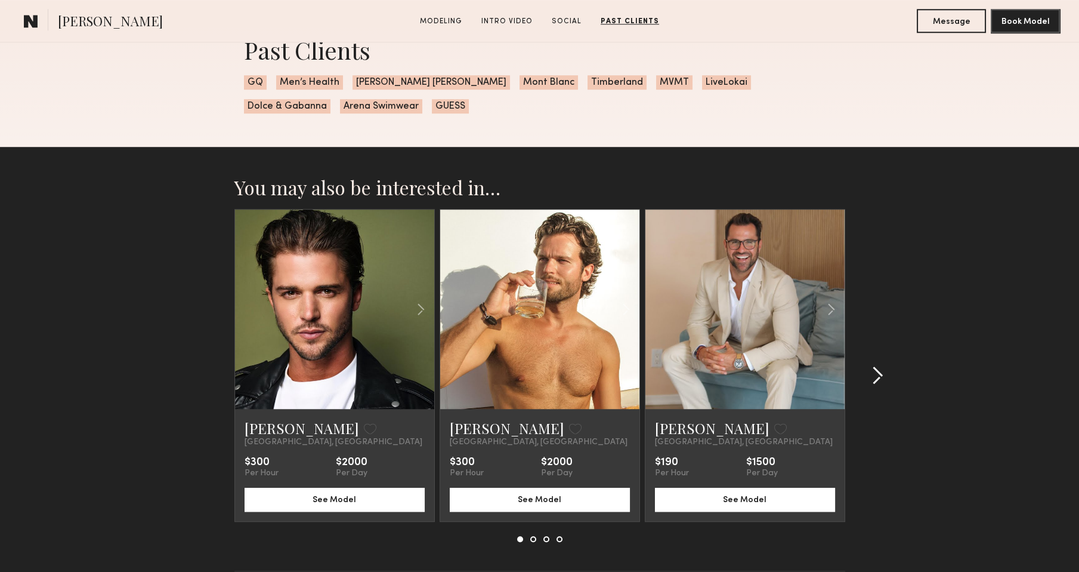
click at [874, 372] on common-icon at bounding box center [878, 375] width 12 height 19
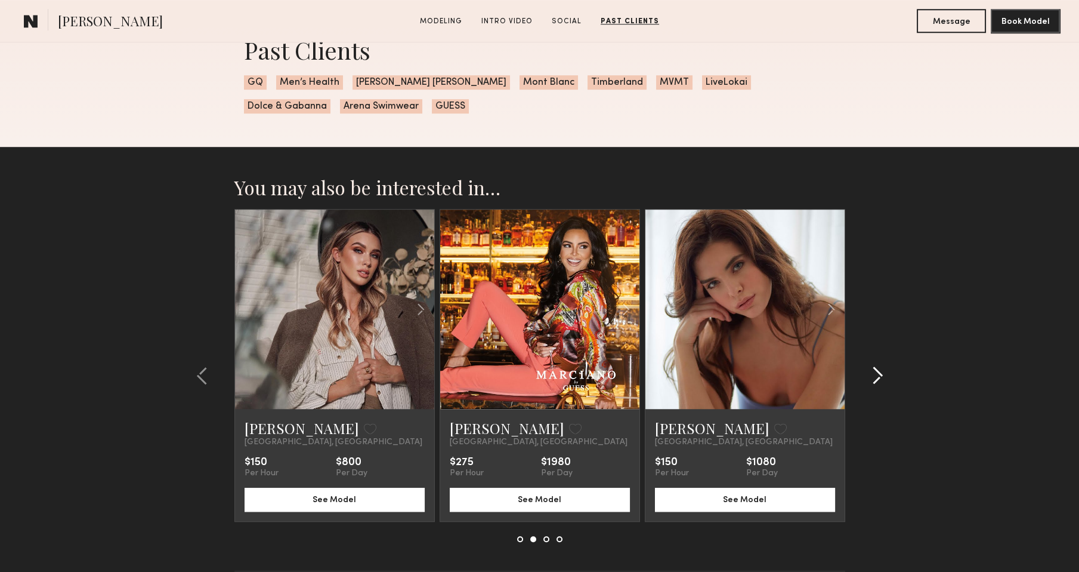
click at [874, 372] on common-icon at bounding box center [878, 375] width 12 height 19
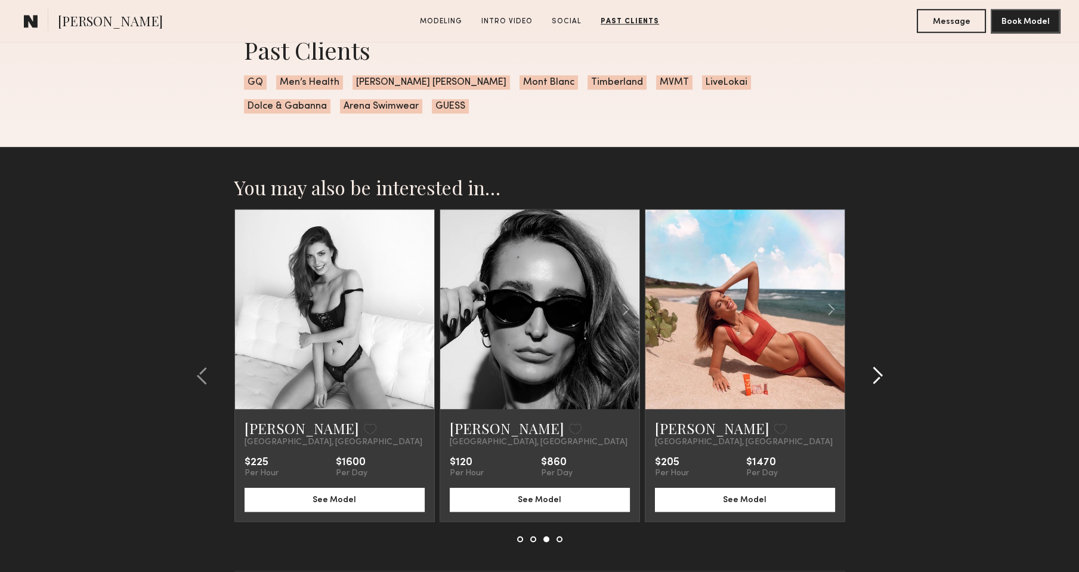
click at [874, 372] on common-icon at bounding box center [878, 375] width 12 height 19
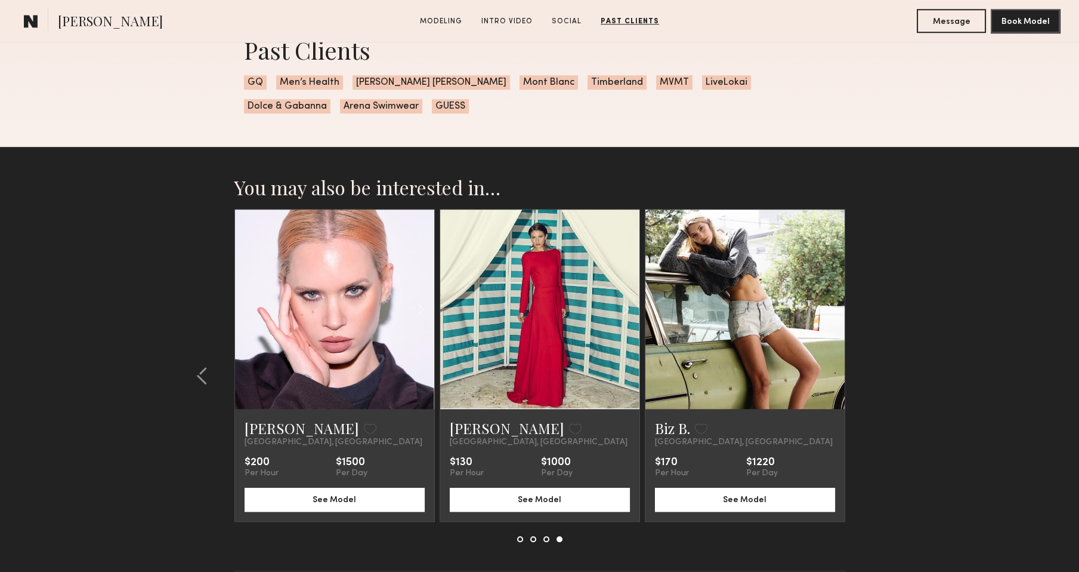
click at [874, 372] on section "You may also be interested in… Tim A. Favorite Los Angeles, CA $300 Per Hour $2…" at bounding box center [539, 388] width 1079 height 483
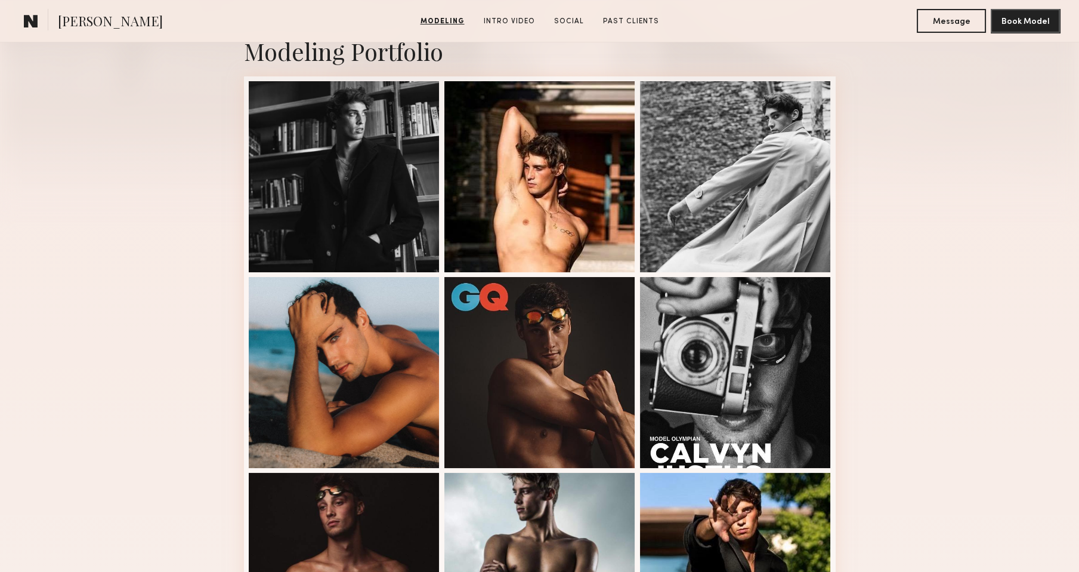
scroll to position [0, 0]
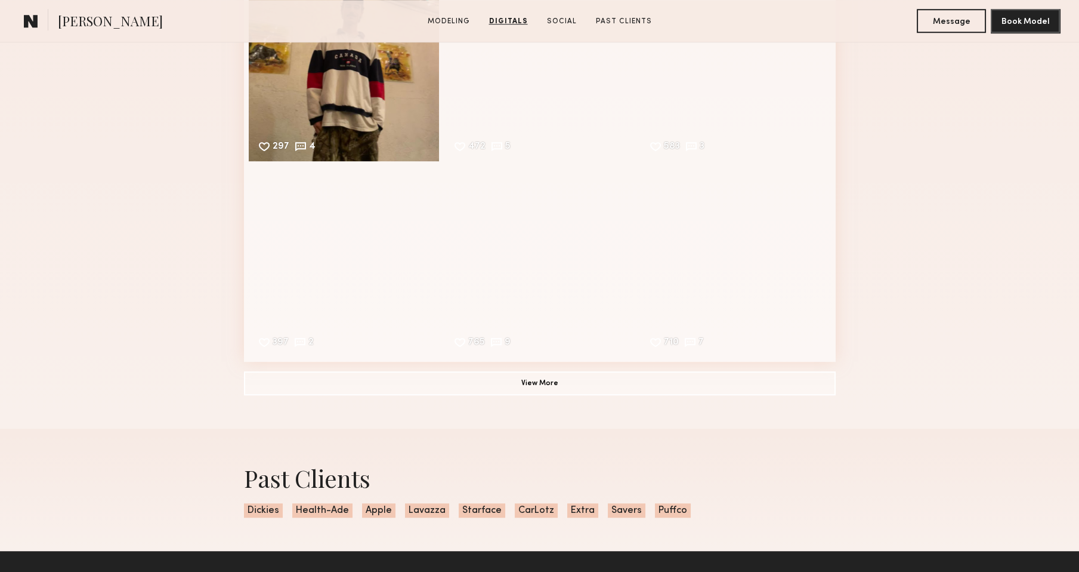
scroll to position [1888, 0]
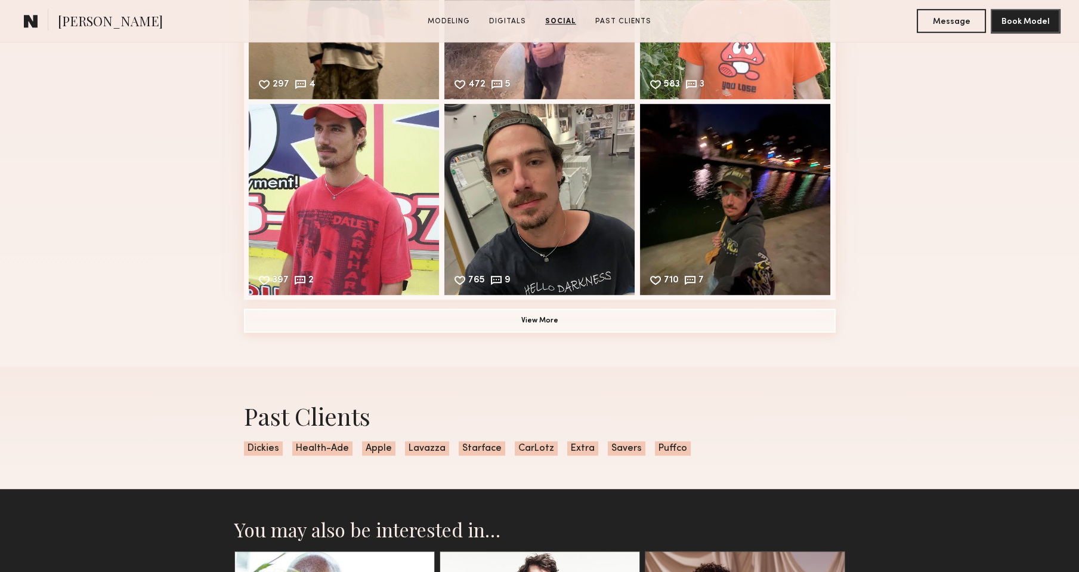
click at [493, 318] on button "View More" at bounding box center [540, 320] width 592 height 24
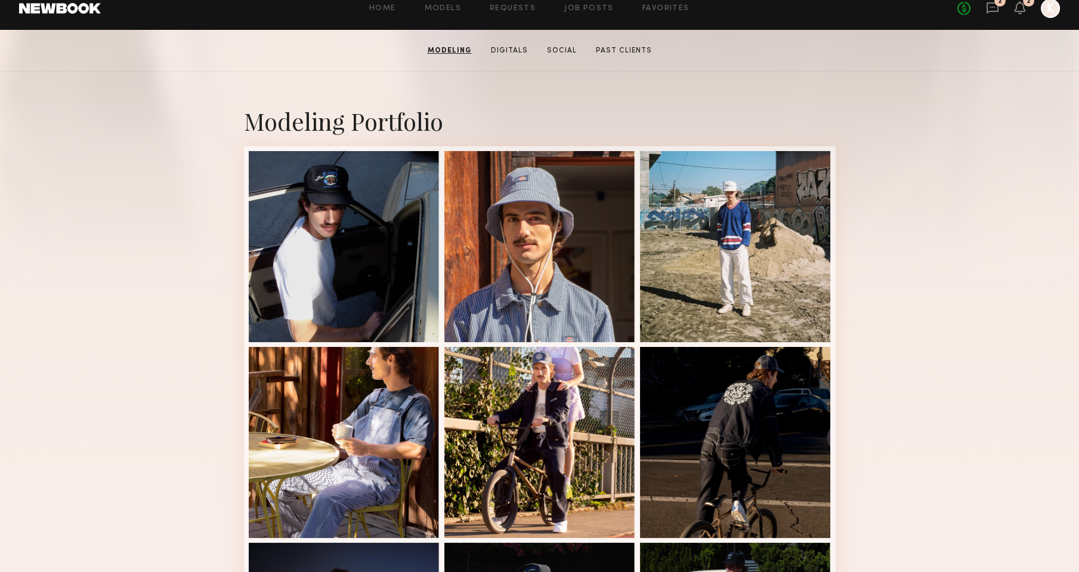
scroll to position [0, 0]
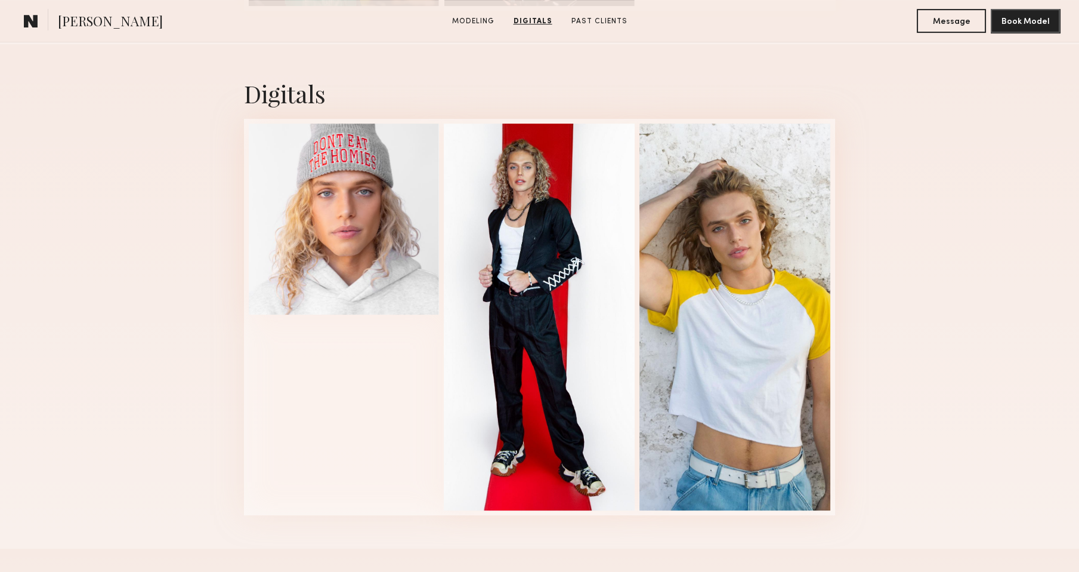
scroll to position [928, 0]
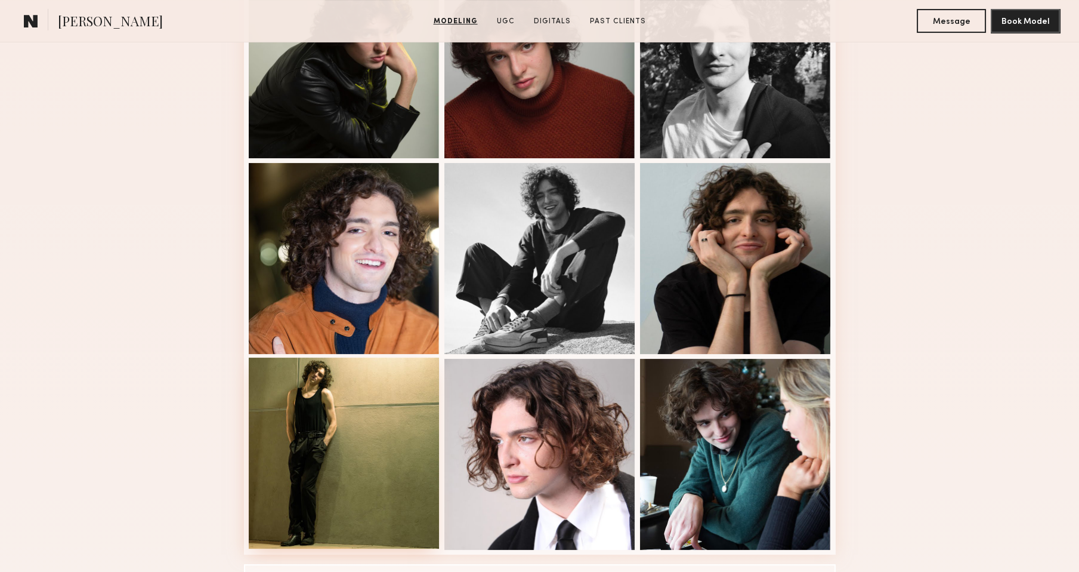
scroll to position [612, 0]
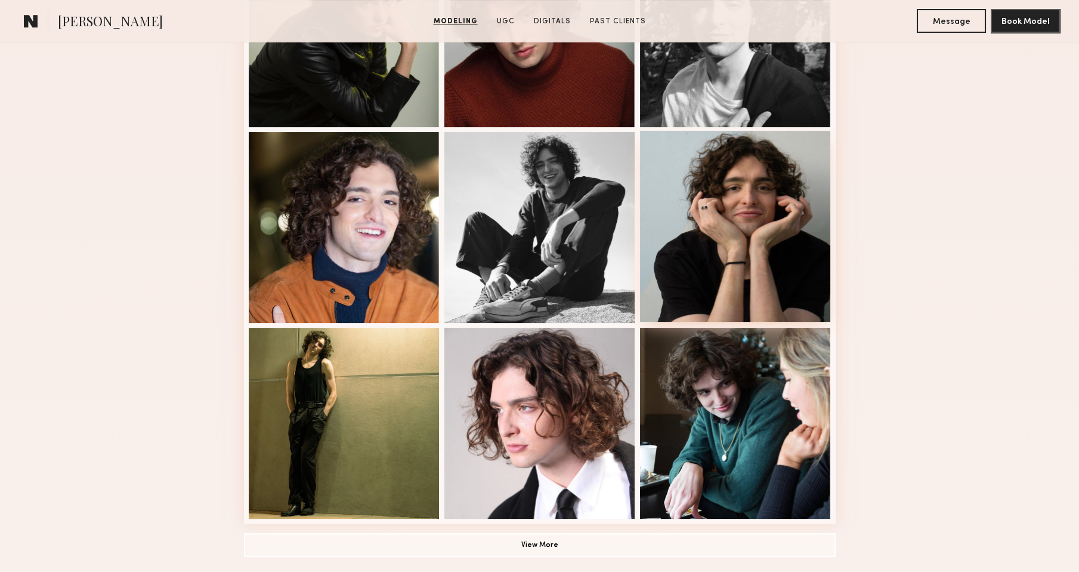
click at [745, 214] on div at bounding box center [735, 226] width 191 height 191
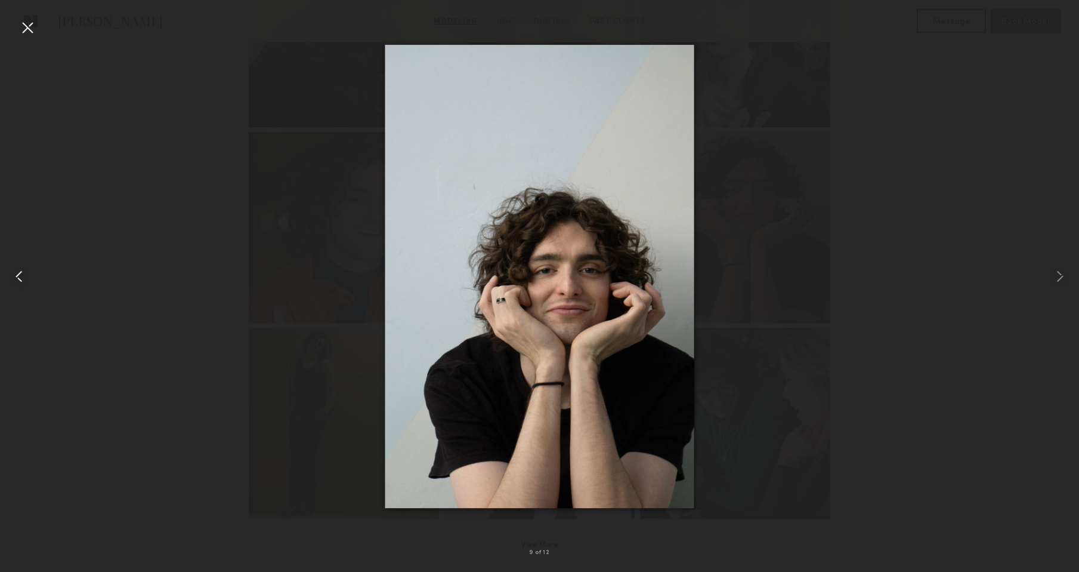
click at [38, 27] on div at bounding box center [21, 276] width 43 height 514
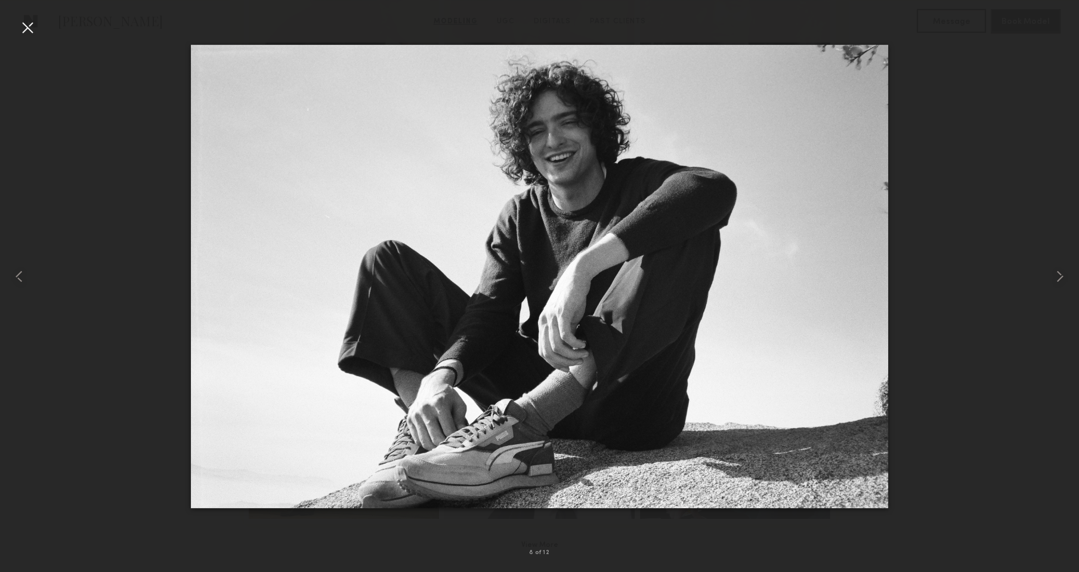
click at [151, 69] on div at bounding box center [539, 276] width 1079 height 514
click at [30, 27] on div at bounding box center [27, 27] width 19 height 19
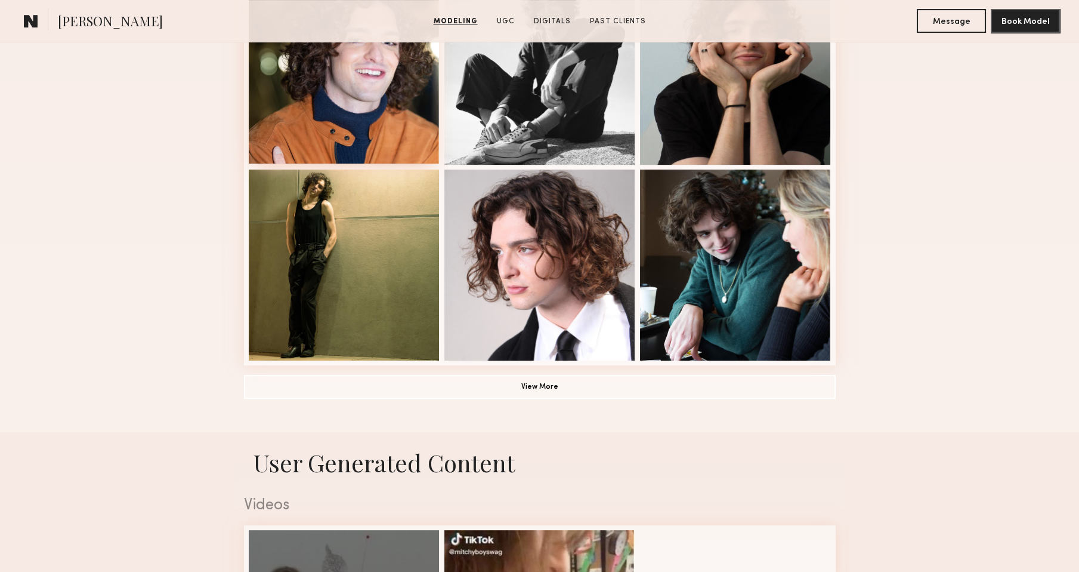
scroll to position [783, 0]
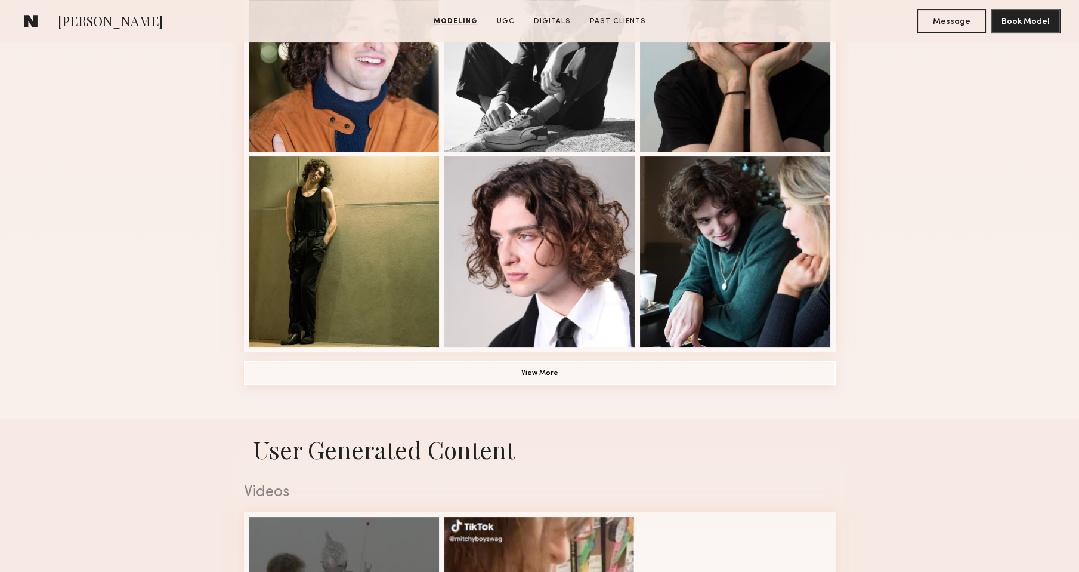
click at [351, 383] on button "View More" at bounding box center [540, 373] width 592 height 24
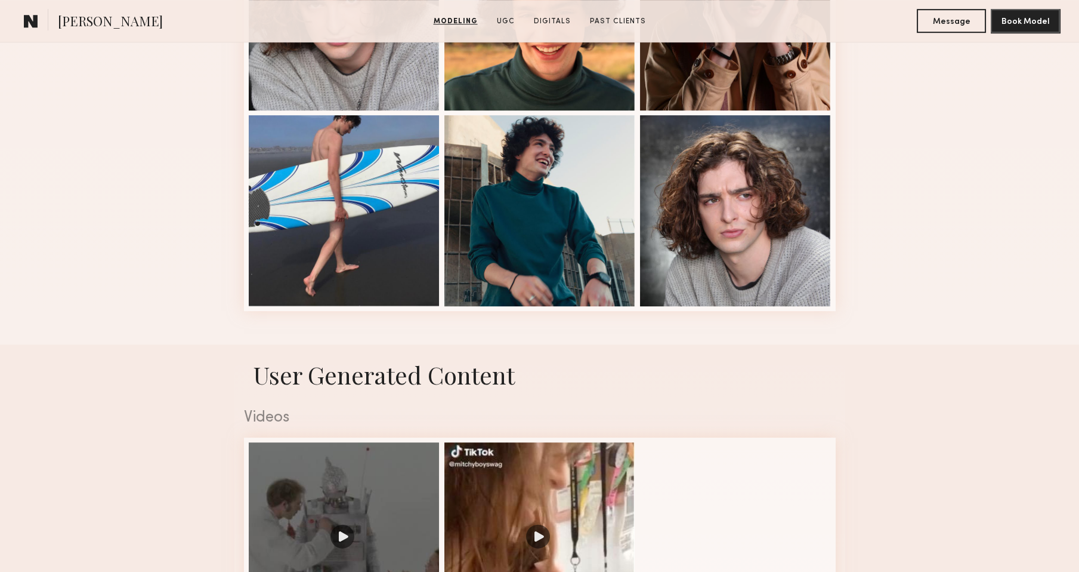
scroll to position [1407, 0]
